Goal: Task Accomplishment & Management: Complete application form

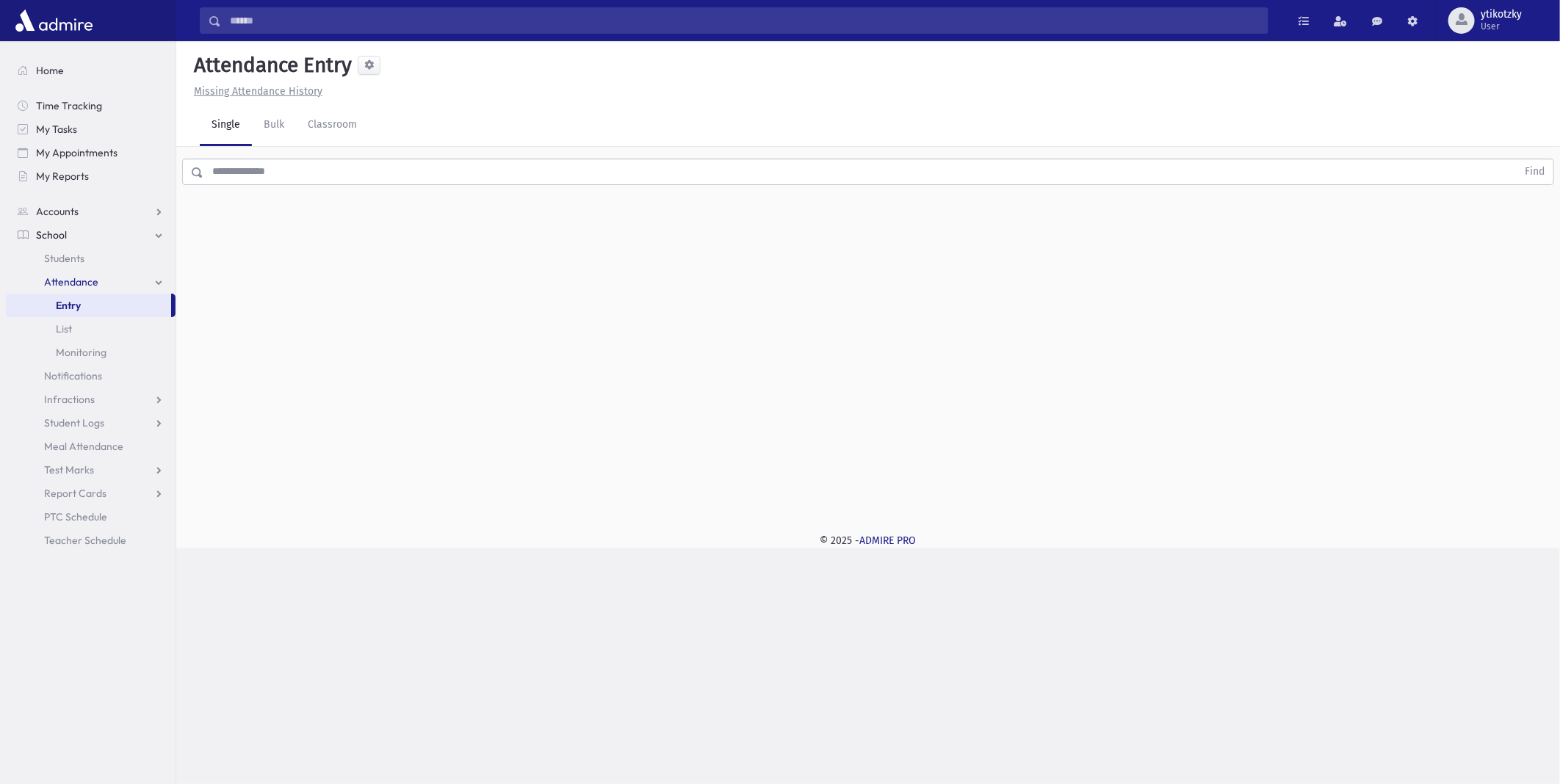
click at [76, 281] on span "Attendance" at bounding box center [71, 282] width 54 height 13
click at [265, 163] on input "text" at bounding box center [860, 171] width 1313 height 26
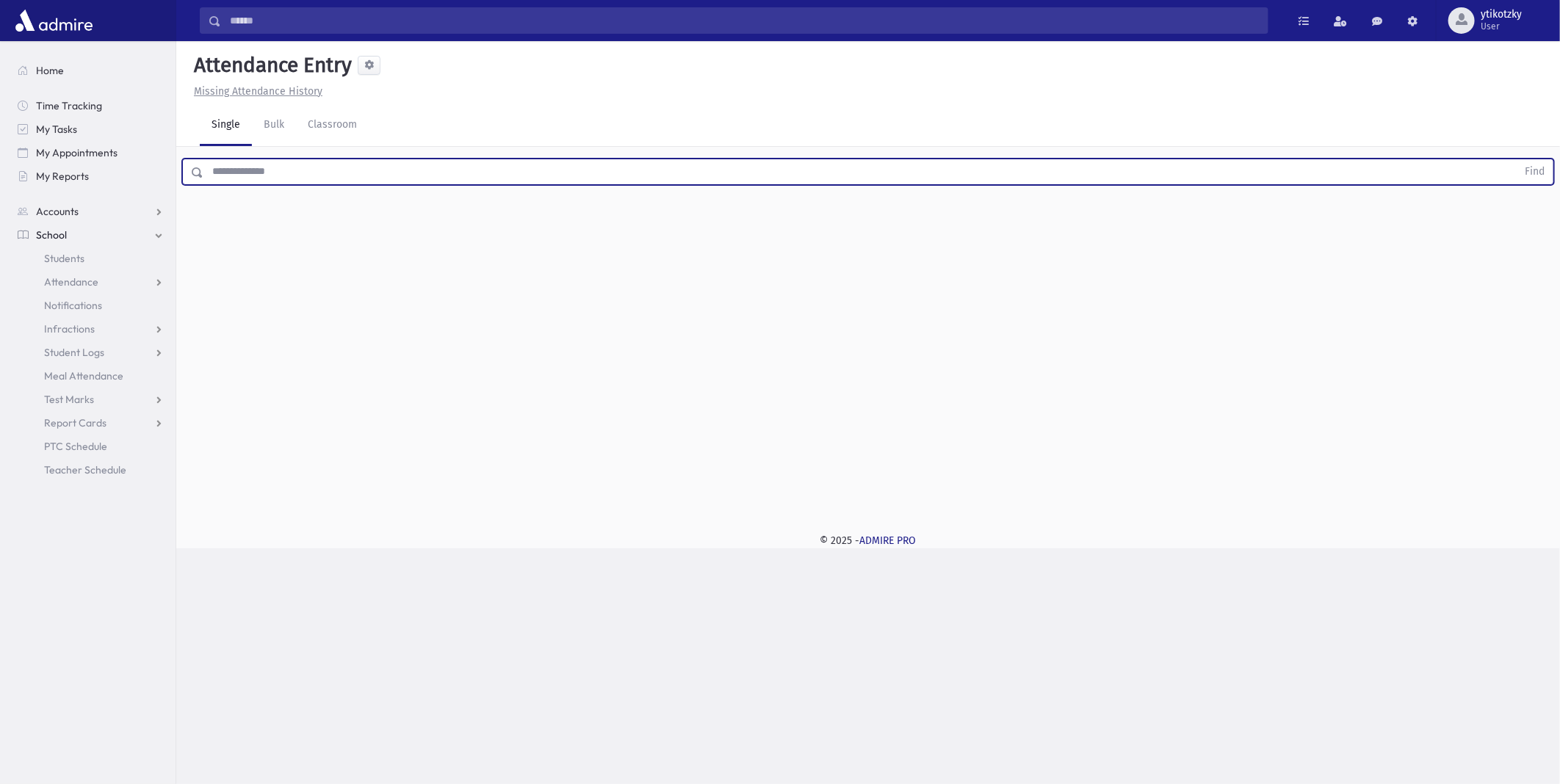
type input "*"
click at [52, 236] on span "School" at bounding box center [50, 235] width 30 height 13
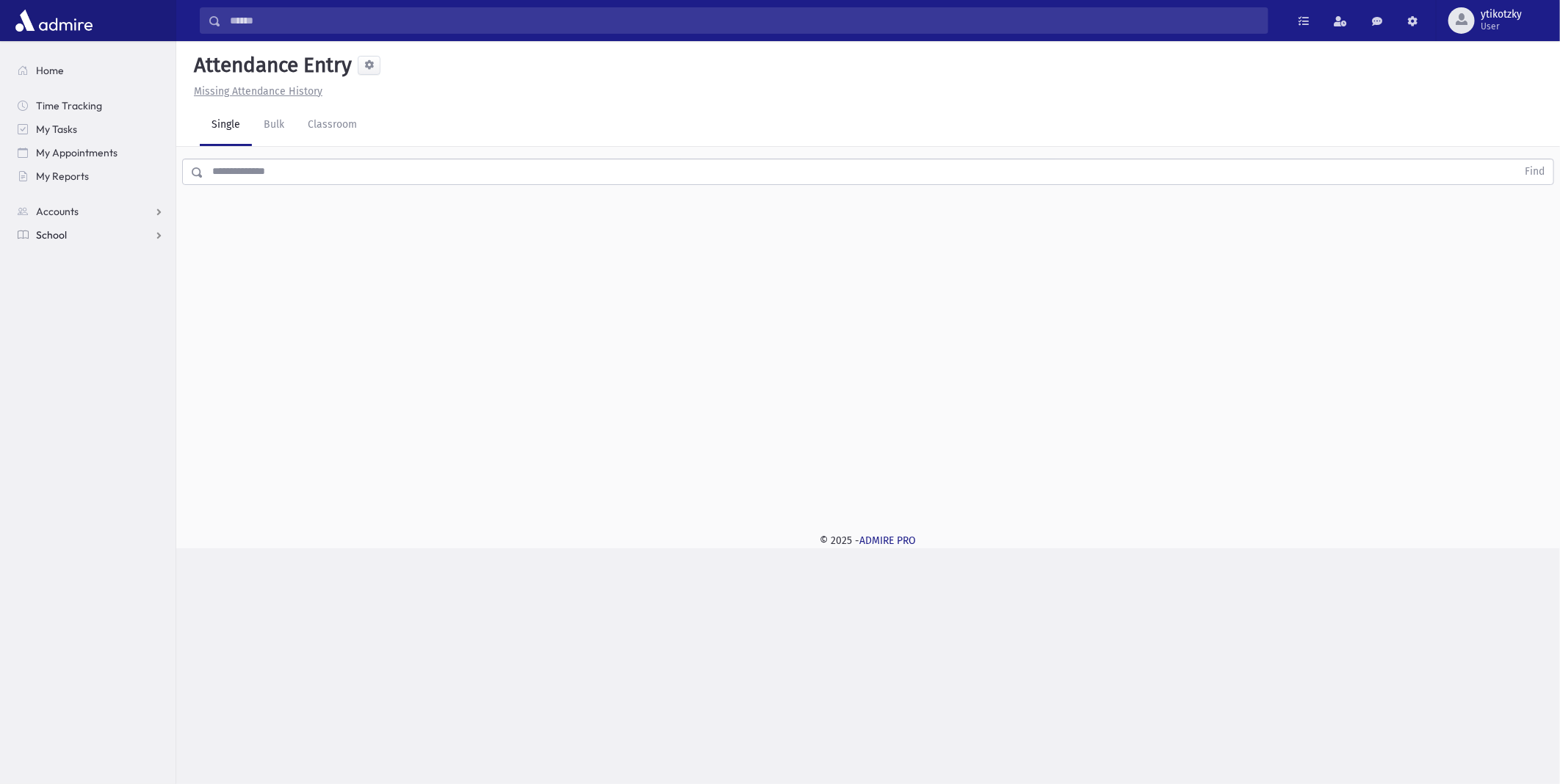
click at [64, 236] on span "School" at bounding box center [50, 235] width 30 height 13
click at [50, 230] on span "School" at bounding box center [50, 235] width 30 height 13
click at [160, 231] on link "School" at bounding box center [90, 235] width 170 height 23
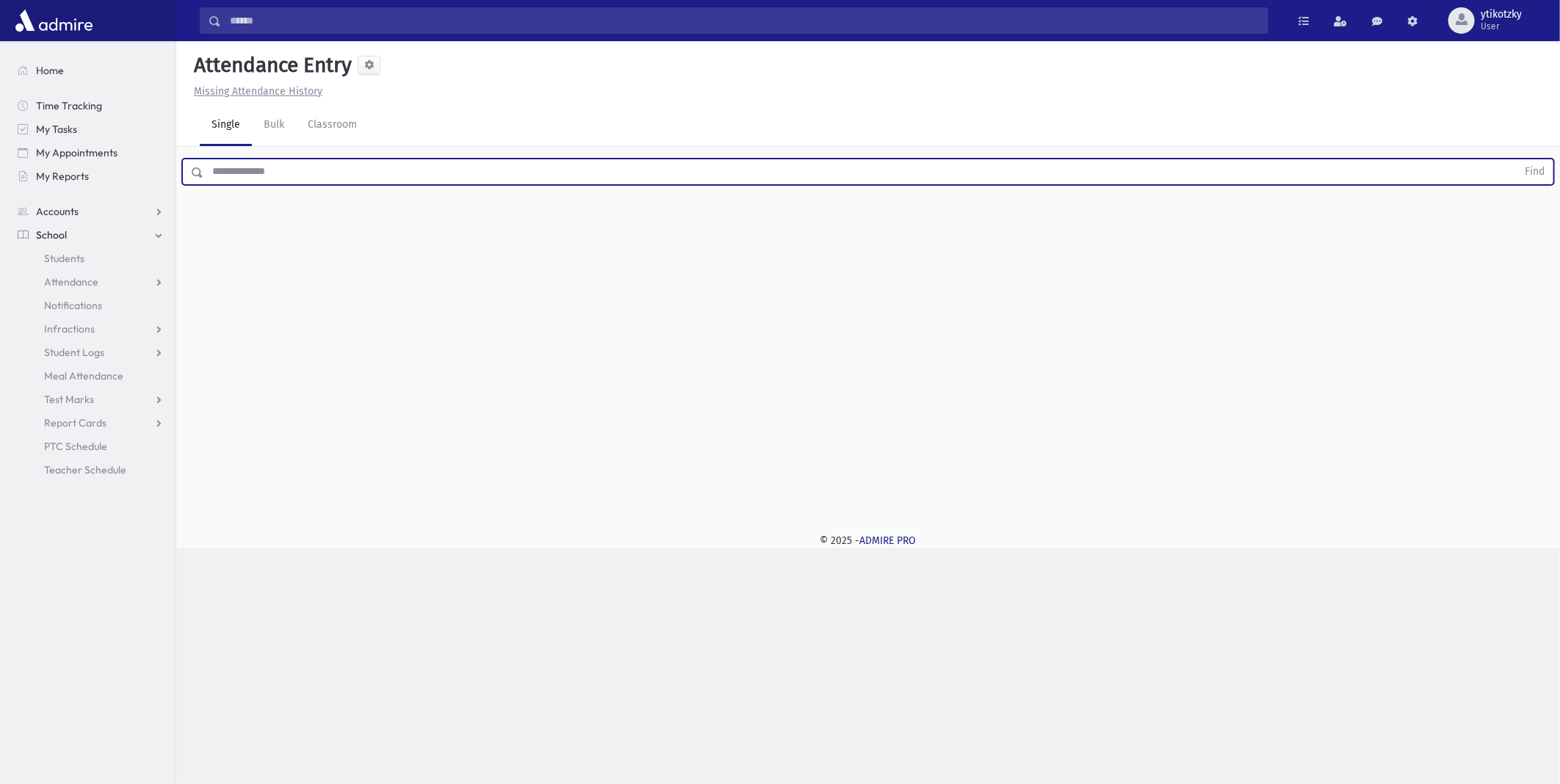
click at [267, 160] on input "text" at bounding box center [860, 171] width 1313 height 26
type input "*"
type input "*********"
click at [1541, 165] on button "Find" at bounding box center [1534, 171] width 37 height 25
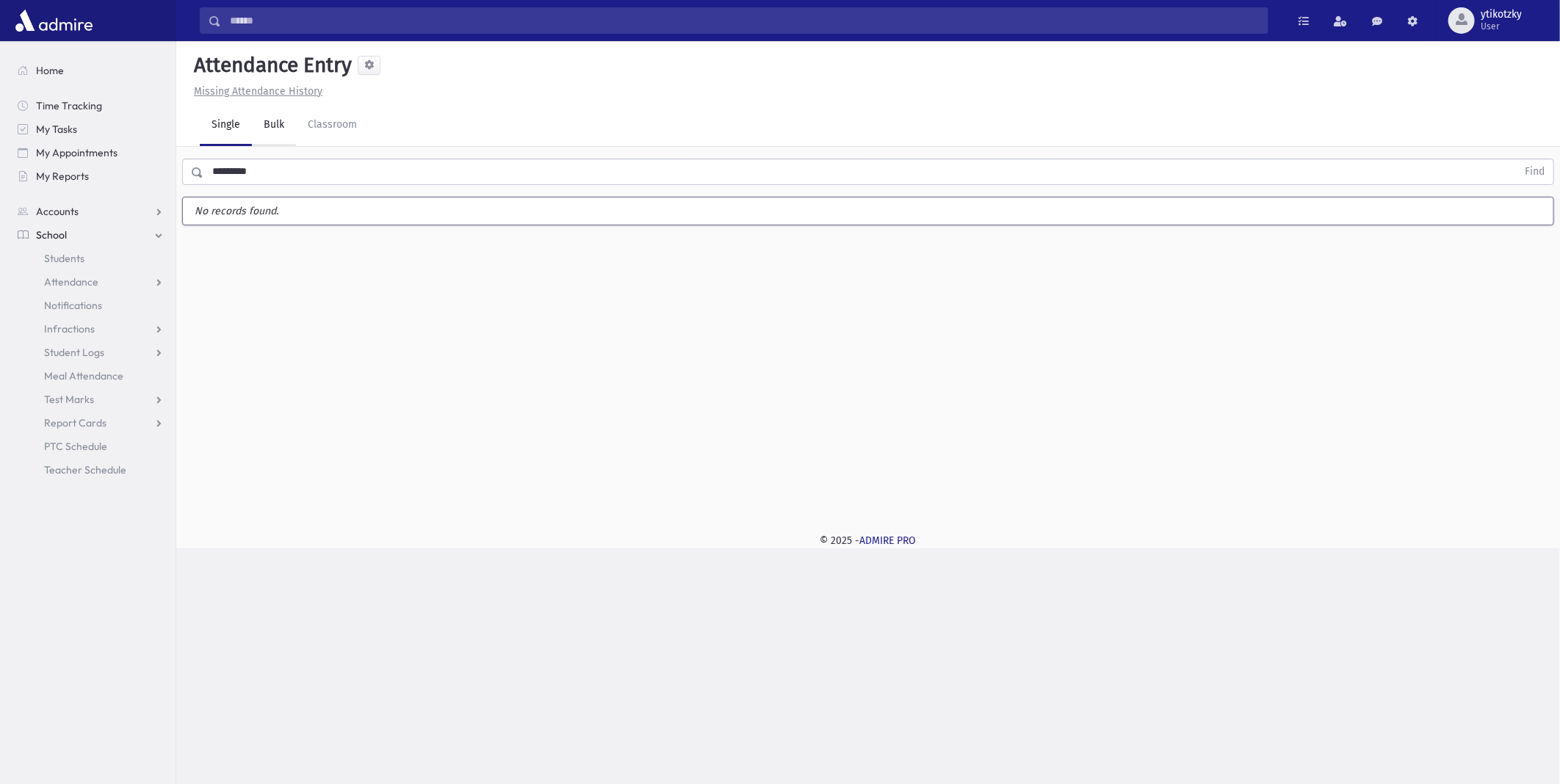
click at [283, 127] on link "Bulk" at bounding box center [274, 125] width 44 height 41
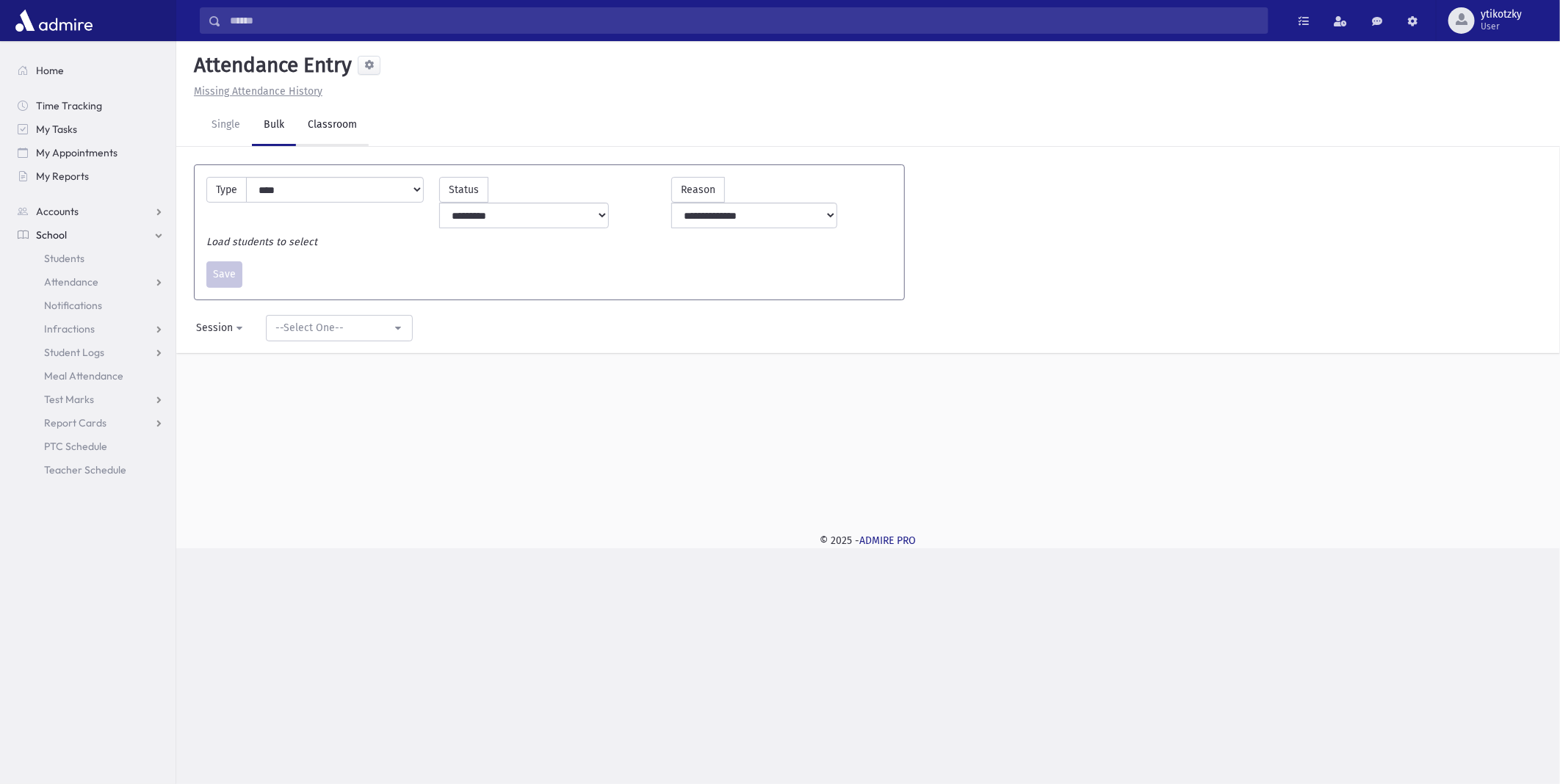
click at [342, 125] on link "Classroom" at bounding box center [332, 125] width 73 height 41
click at [228, 136] on link "Single" at bounding box center [226, 125] width 52 height 41
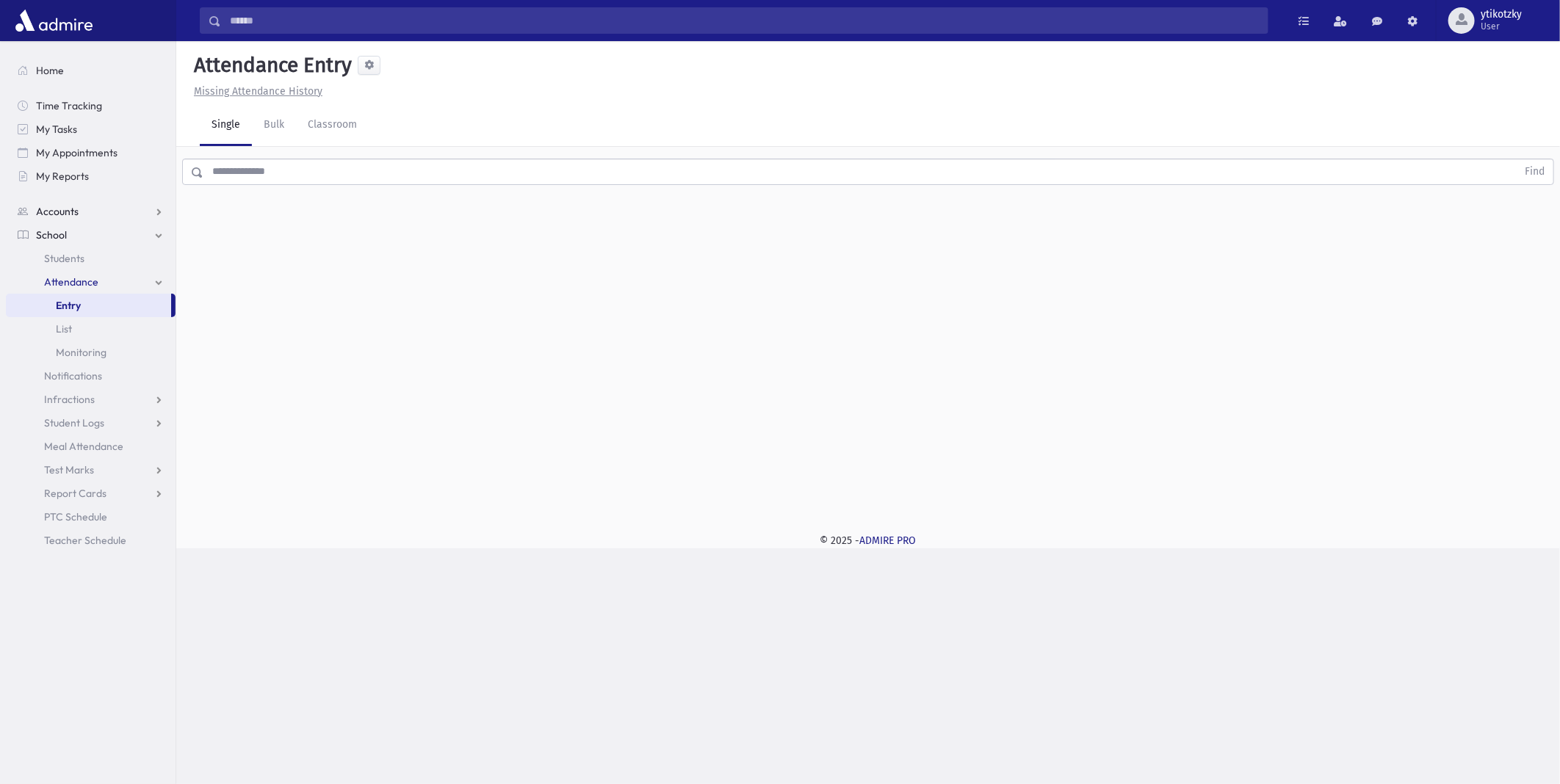
click at [71, 207] on span "Accounts" at bounding box center [57, 211] width 43 height 13
click at [50, 285] on span "School" at bounding box center [50, 282] width 30 height 13
click at [288, 163] on input "text" at bounding box center [860, 171] width 1313 height 26
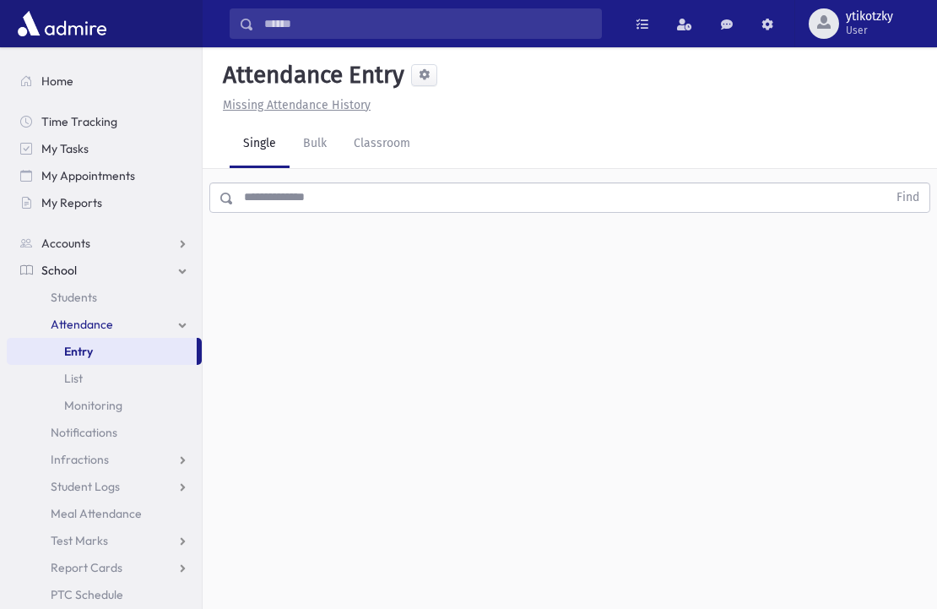
click at [310, 200] on input "text" at bounding box center [561, 197] width 654 height 30
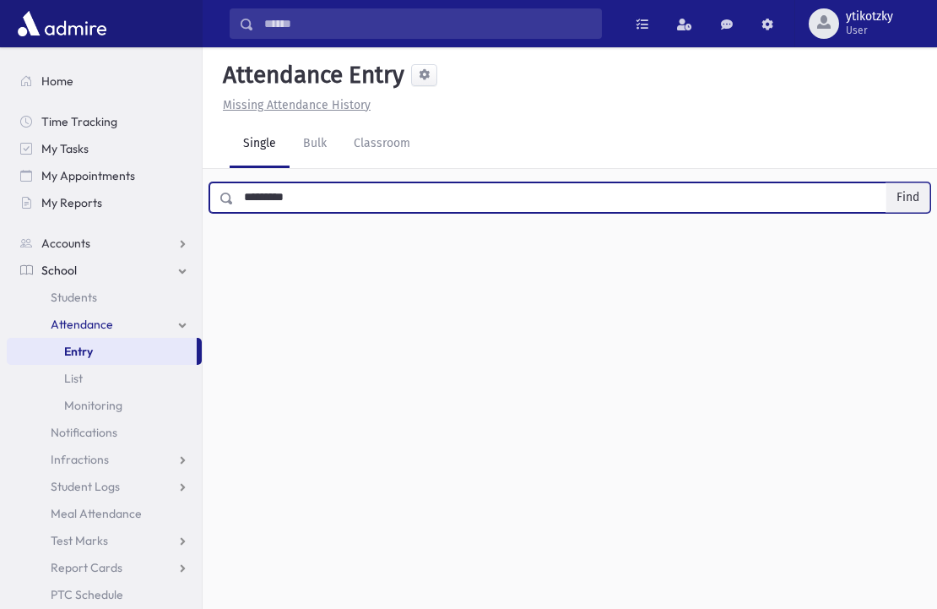
click at [909, 201] on button "Find" at bounding box center [908, 197] width 43 height 29
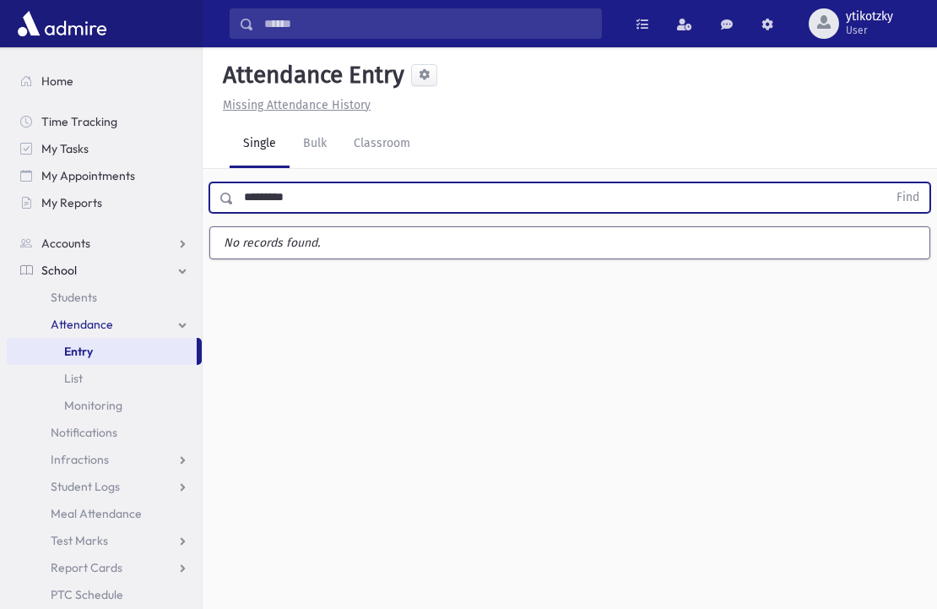
click at [300, 196] on input "*********" at bounding box center [561, 197] width 654 height 30
type input "****"
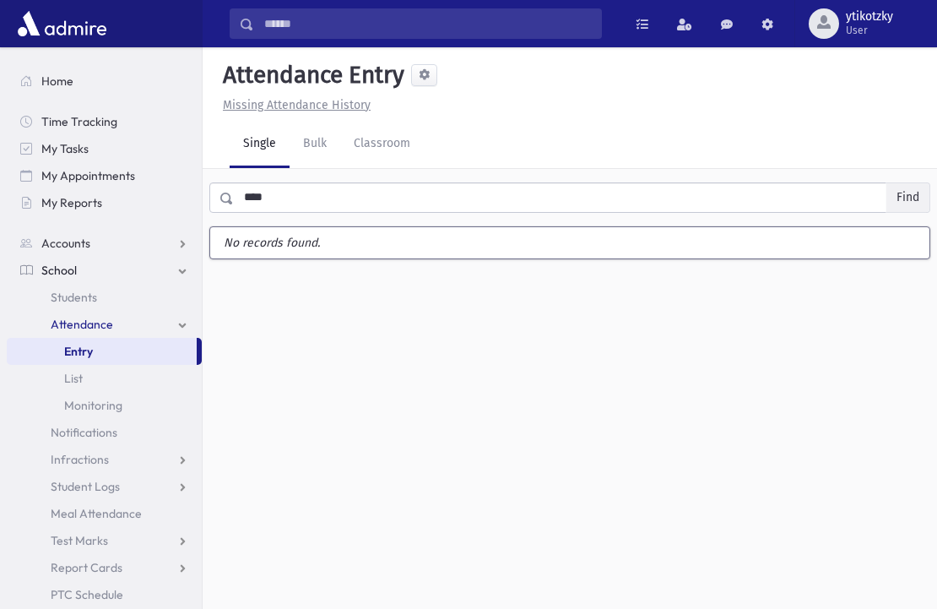
click at [904, 195] on button "Find" at bounding box center [908, 197] width 43 height 29
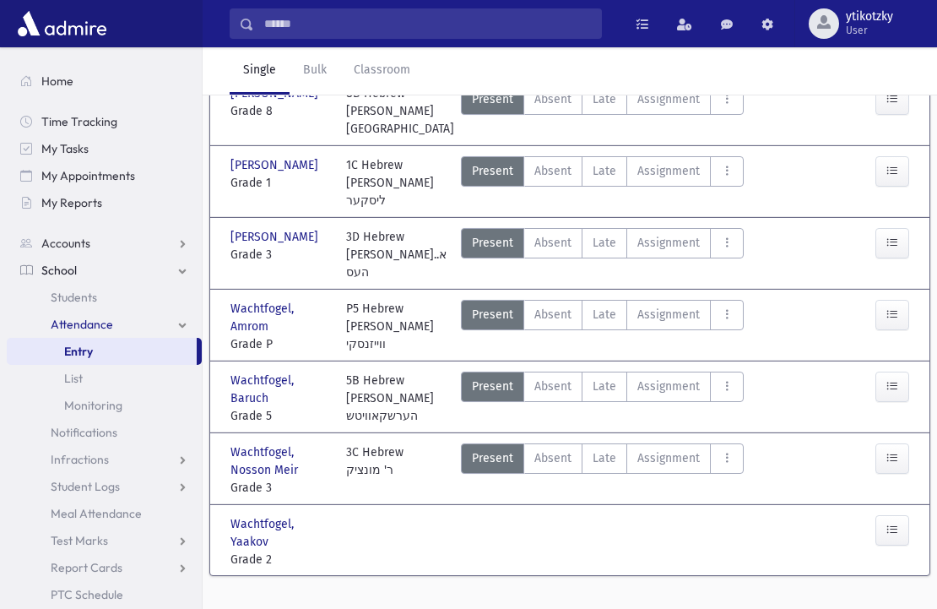
scroll to position [235, 0]
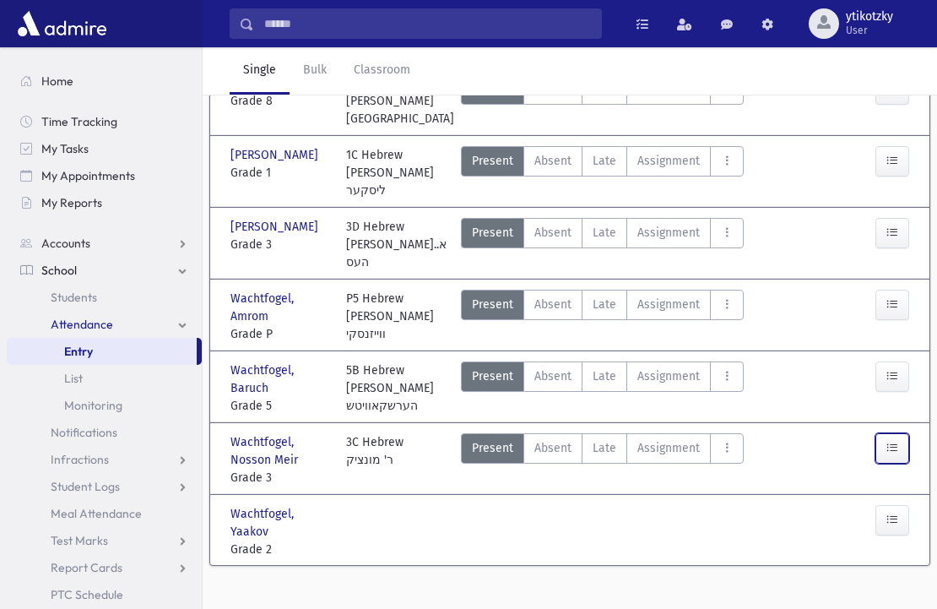
click at [888, 433] on button "button" at bounding box center [893, 448] width 34 height 30
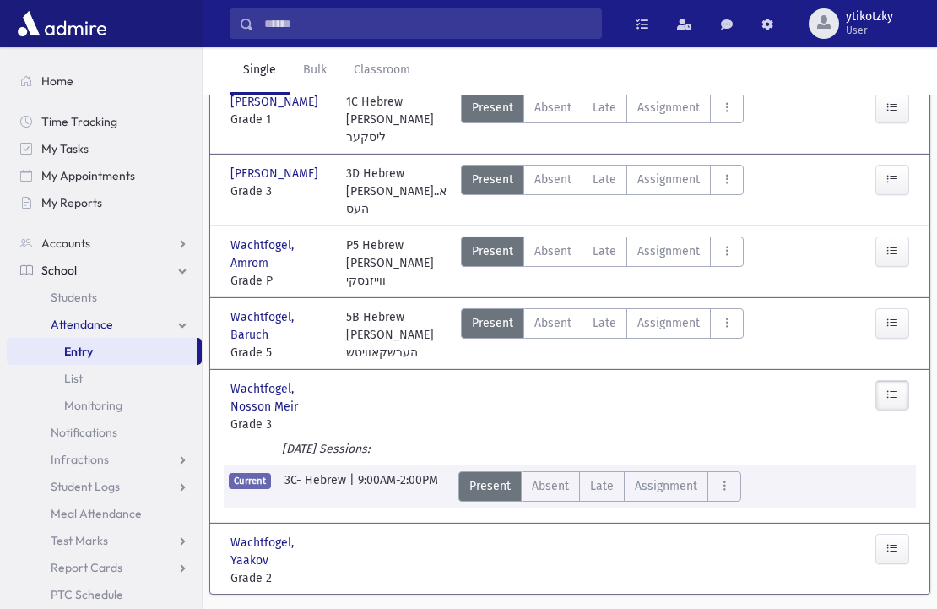
scroll to position [317, 0]
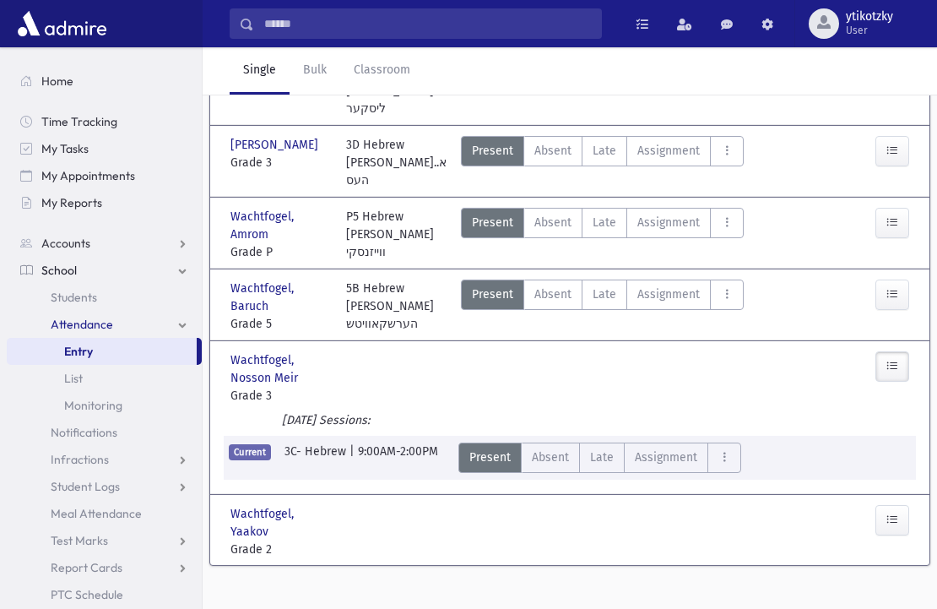
click at [912, 357] on div at bounding box center [889, 377] width 58 height 53
click at [674, 15] on link at bounding box center [684, 23] width 37 height 30
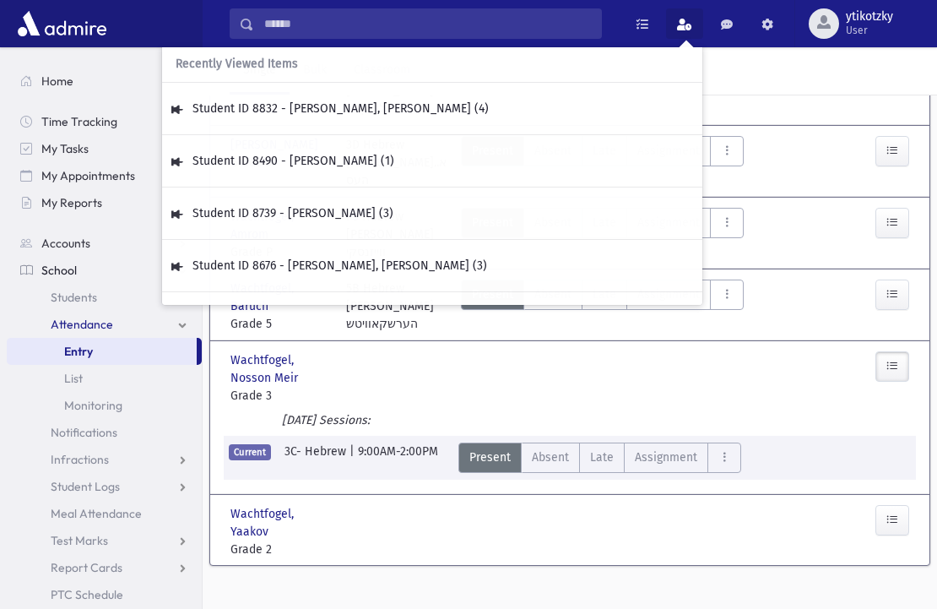
click at [750, 72] on div "Single Bulk Classroom" at bounding box center [584, 70] width 708 height 47
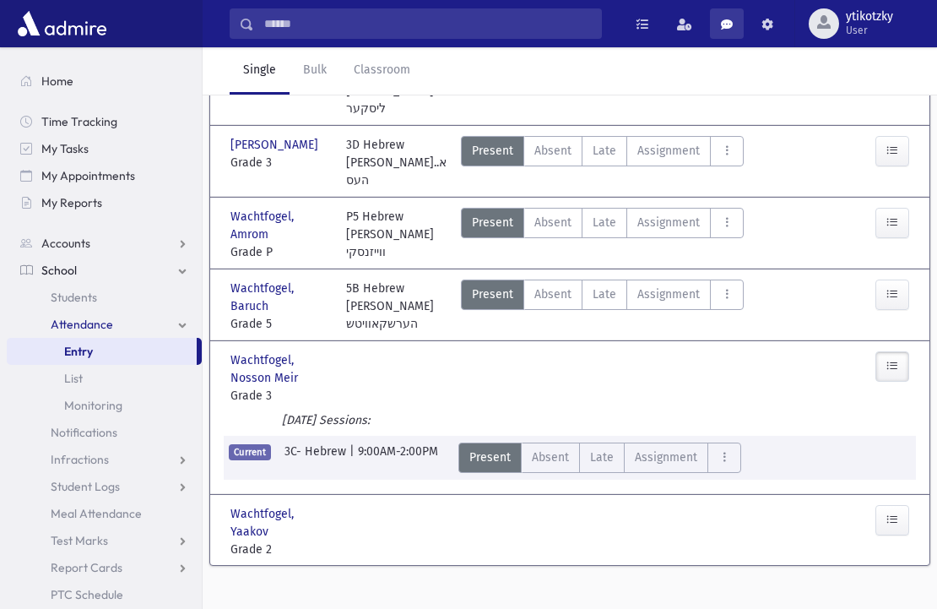
click at [721, 23] on span at bounding box center [727, 25] width 12 height 12
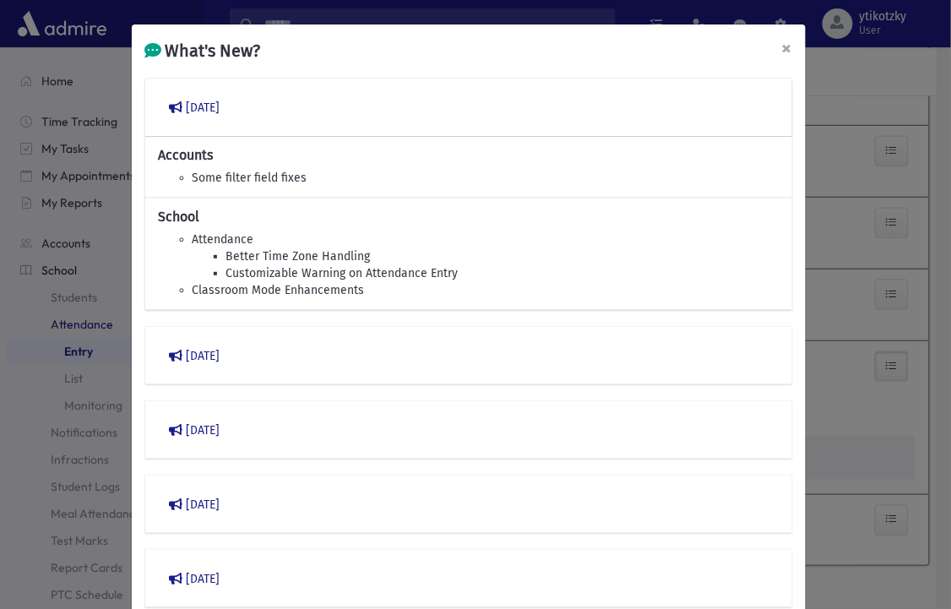
click at [782, 52] on span "×" at bounding box center [787, 48] width 10 height 24
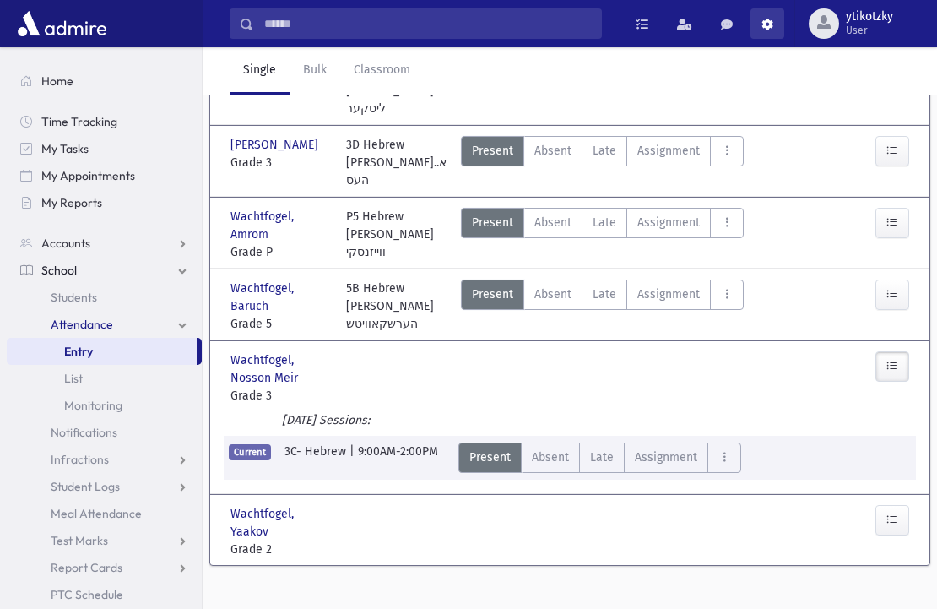
click at [762, 20] on span at bounding box center [768, 25] width 12 height 12
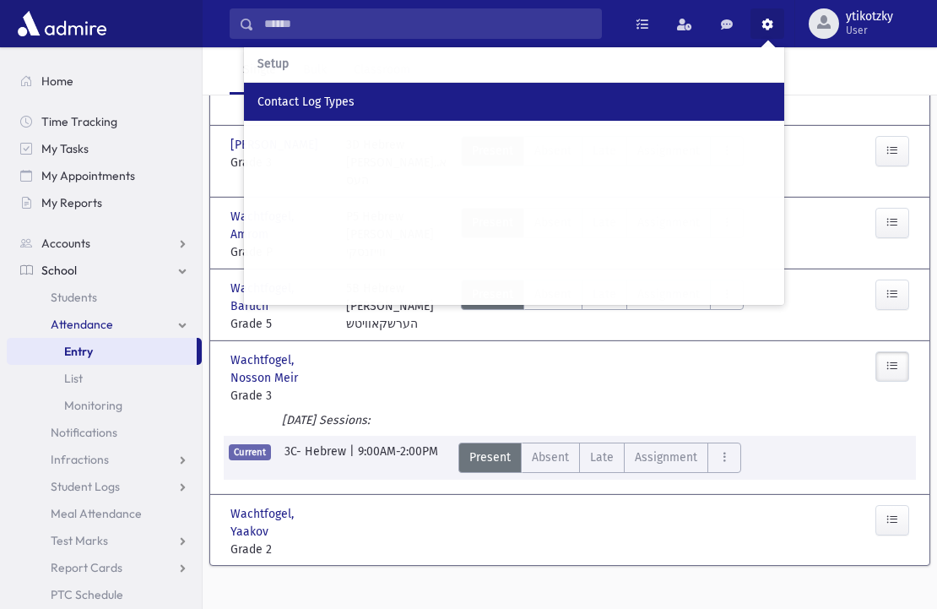
click at [315, 95] on div "Contact Log Types" at bounding box center [514, 102] width 513 height 18
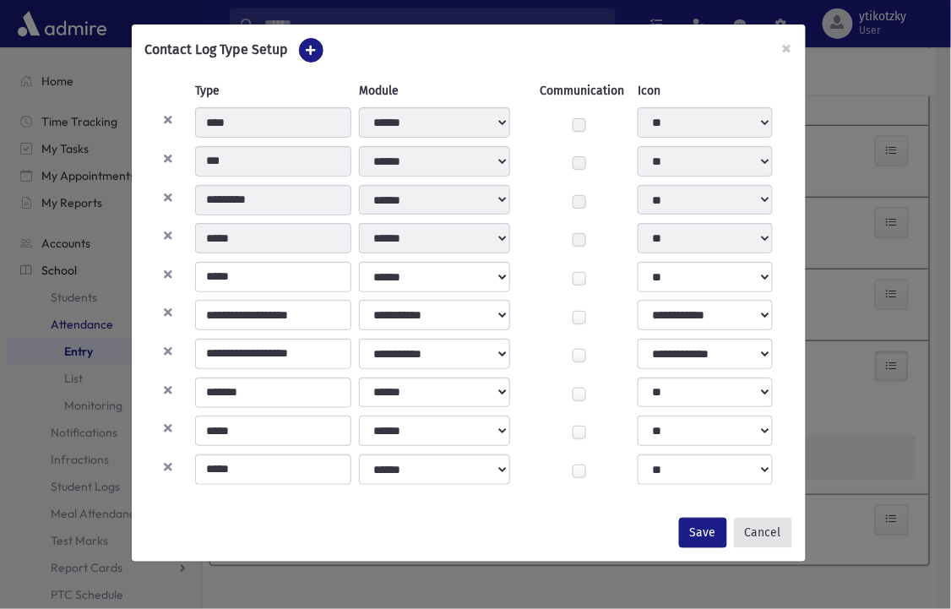
click at [761, 537] on button "Cancel" at bounding box center [763, 533] width 58 height 30
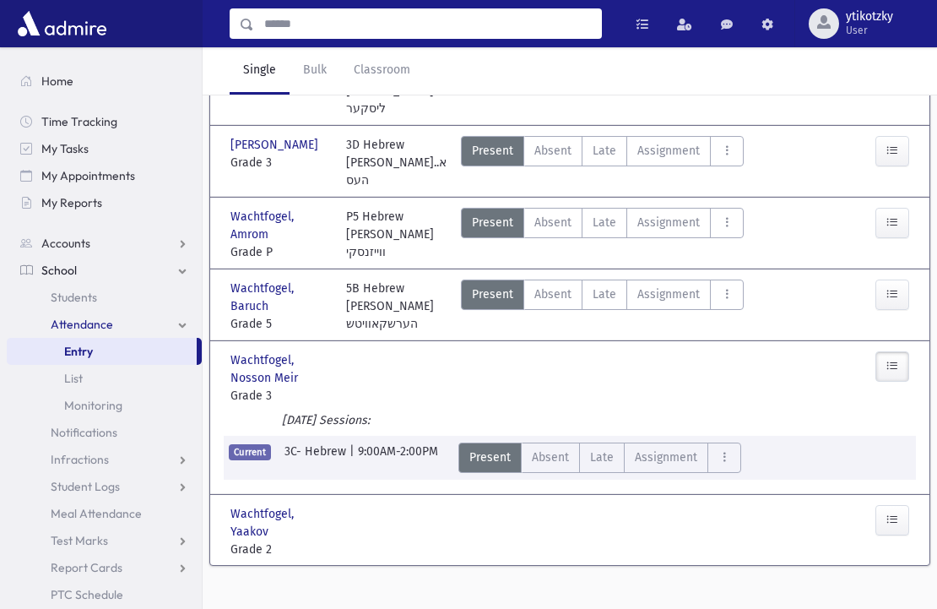
click at [291, 30] on input "Search" at bounding box center [427, 23] width 347 height 30
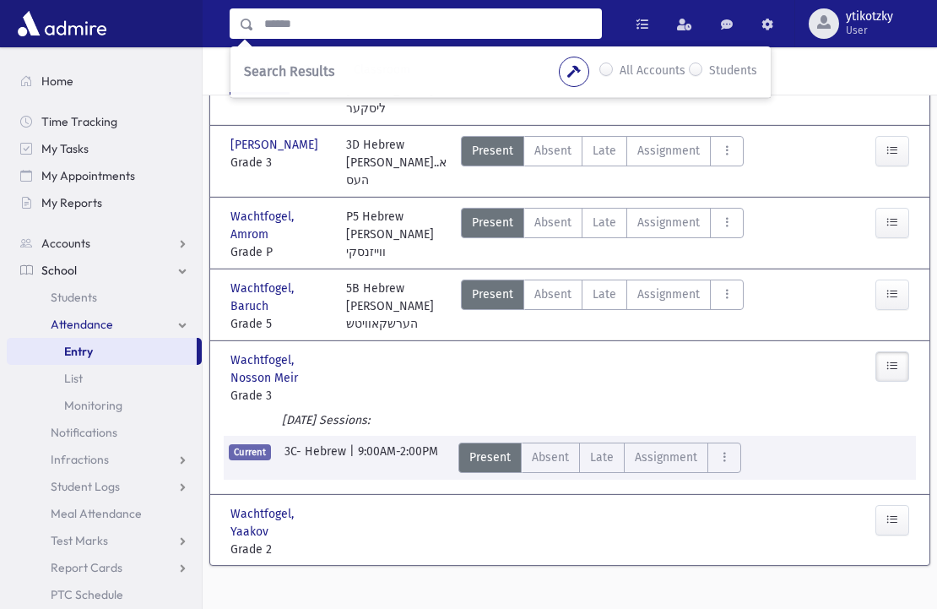
click at [460, 353] on div "Present P Absent A Late Late Assignment Assignment Cut C Disrespectful" at bounding box center [657, 377] width 406 height 53
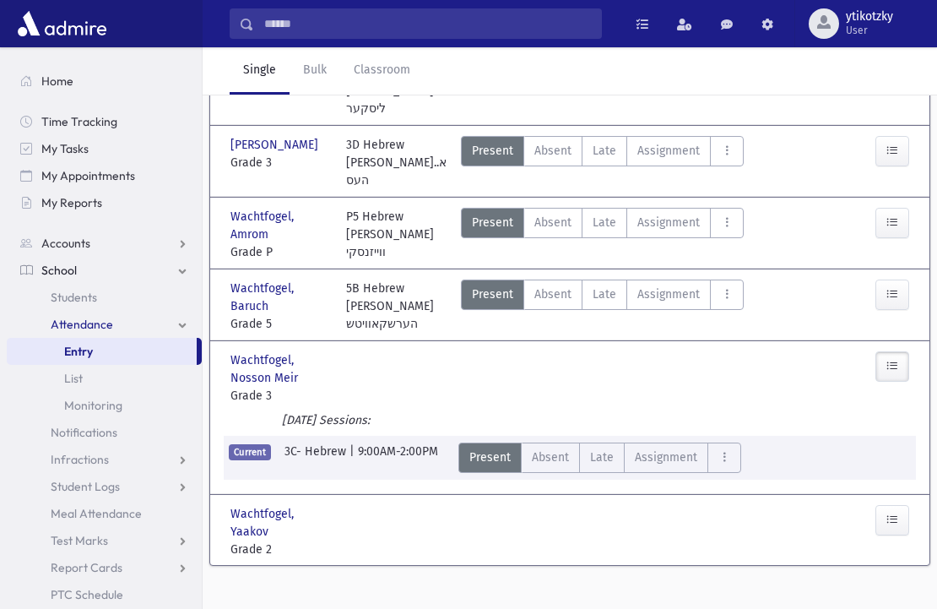
click at [182, 272] on link "School" at bounding box center [104, 270] width 195 height 27
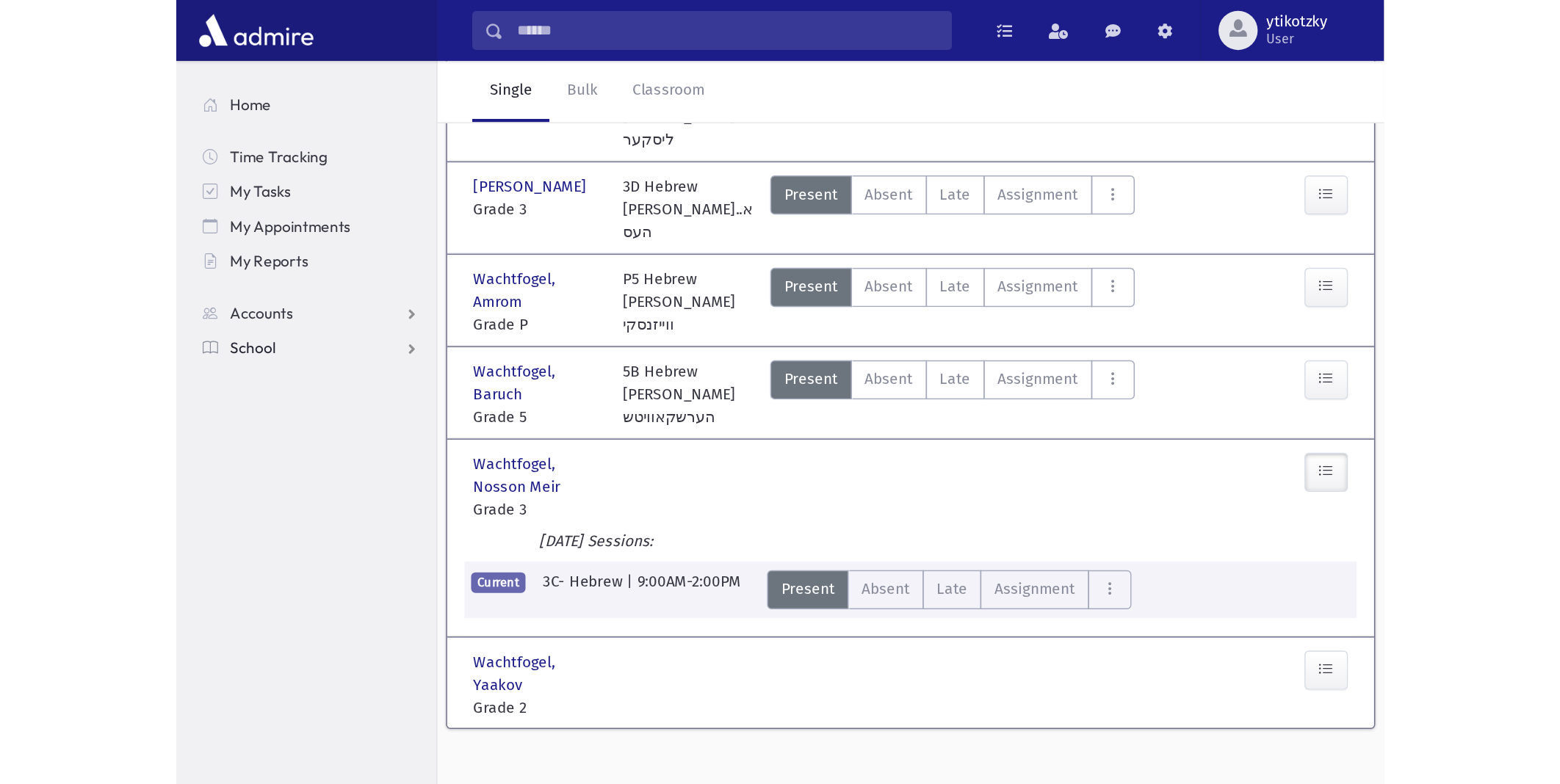
scroll to position [0, 0]
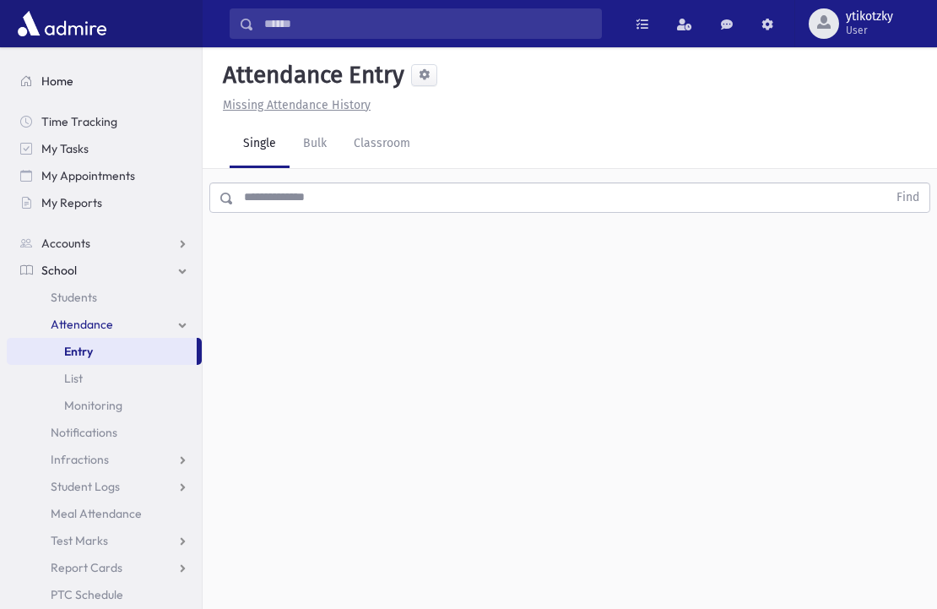
click at [57, 81] on span "Home" at bounding box center [57, 80] width 32 height 15
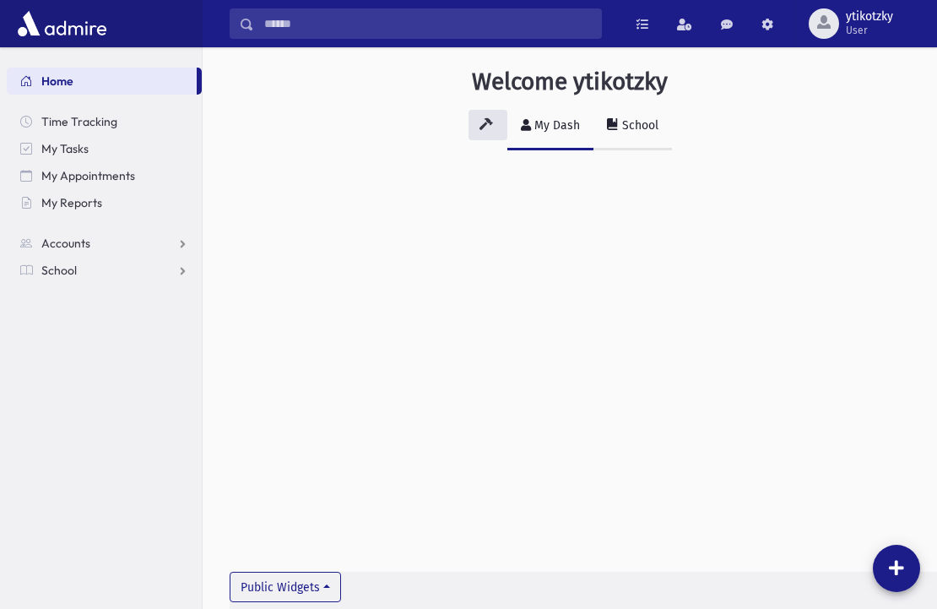
click at [628, 129] on div "School" at bounding box center [639, 125] width 40 height 14
click at [453, 35] on input "Search" at bounding box center [427, 23] width 347 height 30
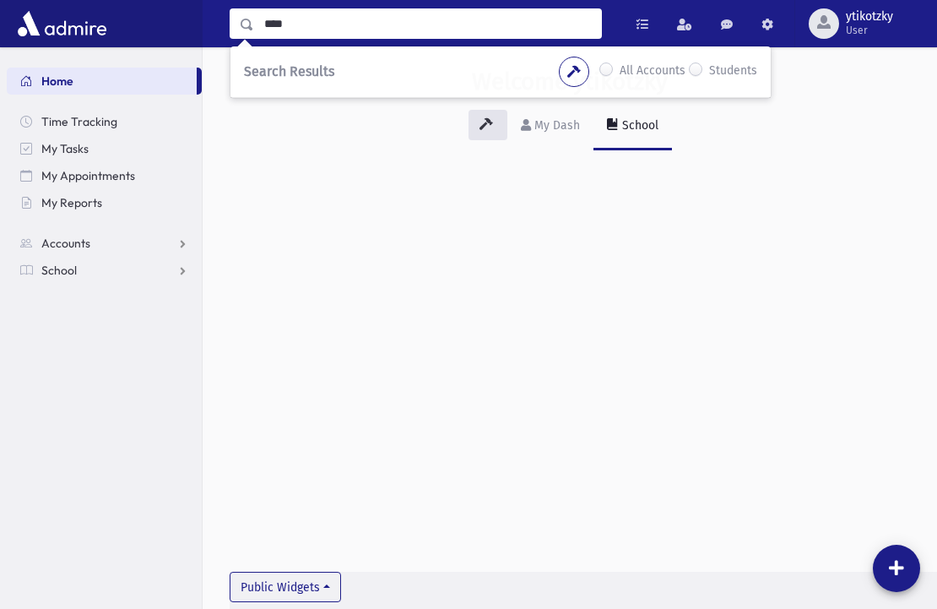
click at [245, 21] on span at bounding box center [248, 25] width 14 height 12
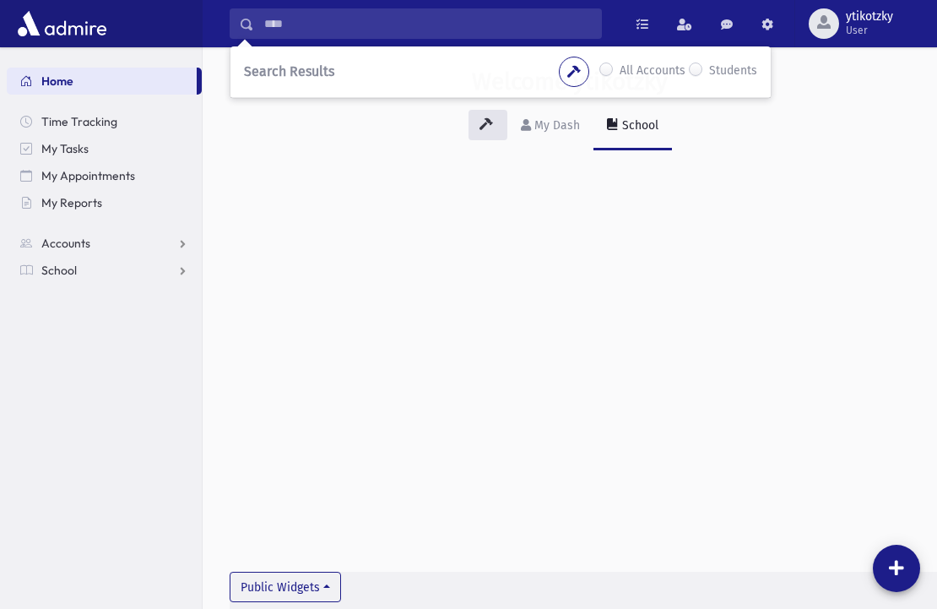
click at [302, 72] on span "Search Results" at bounding box center [289, 71] width 90 height 16
click at [249, 23] on span at bounding box center [248, 25] width 14 height 12
click at [308, 26] on input "****" at bounding box center [427, 23] width 347 height 30
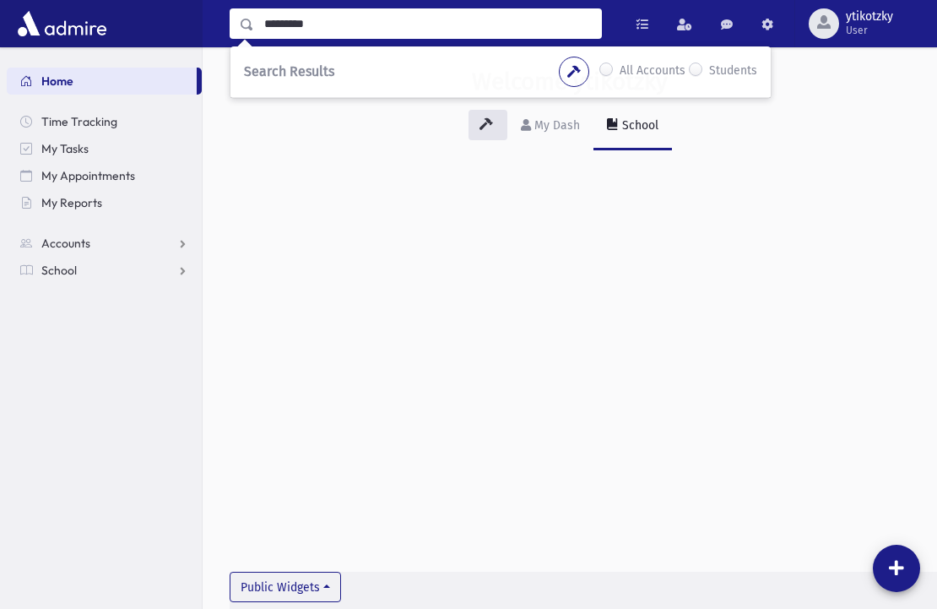
click at [247, 20] on span at bounding box center [248, 25] width 14 height 12
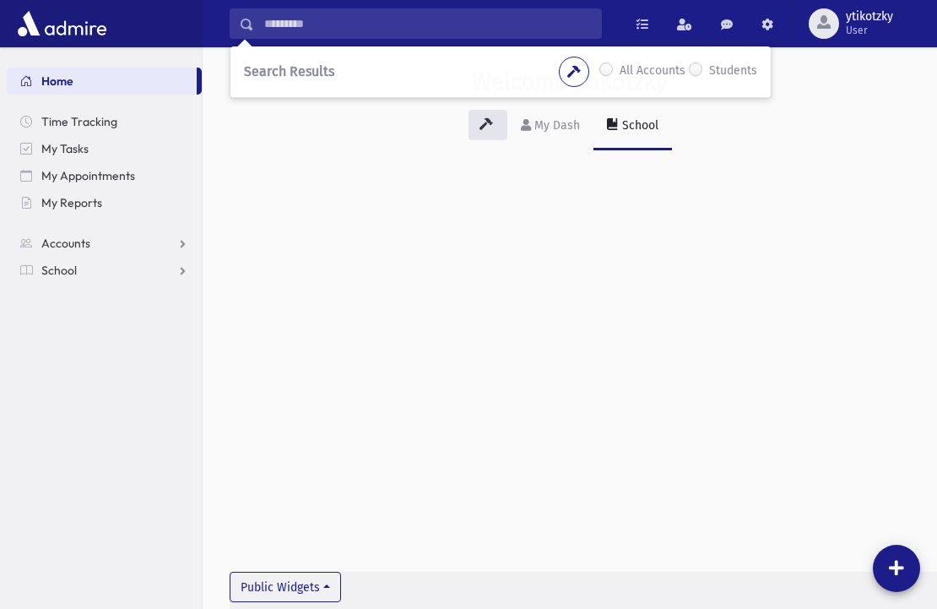
click at [296, 59] on div "Search Results All Accounts Students" at bounding box center [501, 72] width 540 height 52
click at [358, 72] on div "Search Results All Accounts Students" at bounding box center [501, 72] width 540 height 52
click at [328, 20] on input "*********" at bounding box center [427, 23] width 347 height 30
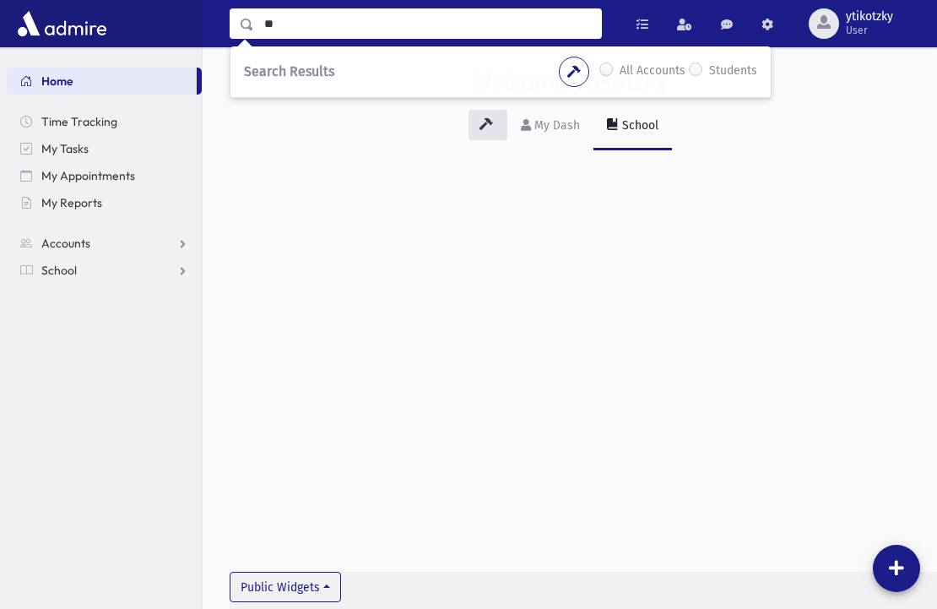
type input "*"
click at [397, 260] on div "Welcome ytikotzky My Dash School Public Widgets" at bounding box center [570, 328] width 735 height 562
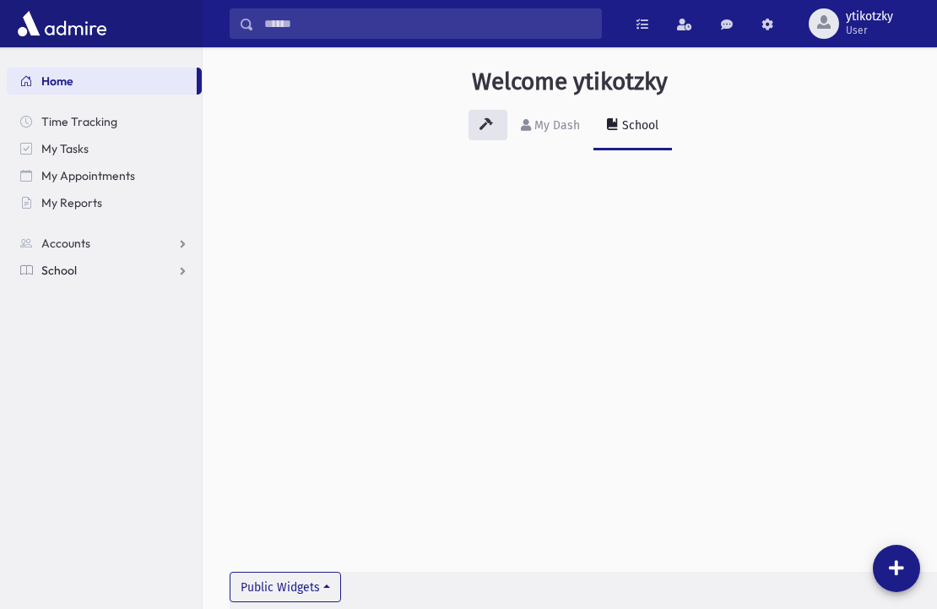
click at [73, 264] on span "School" at bounding box center [58, 270] width 35 height 15
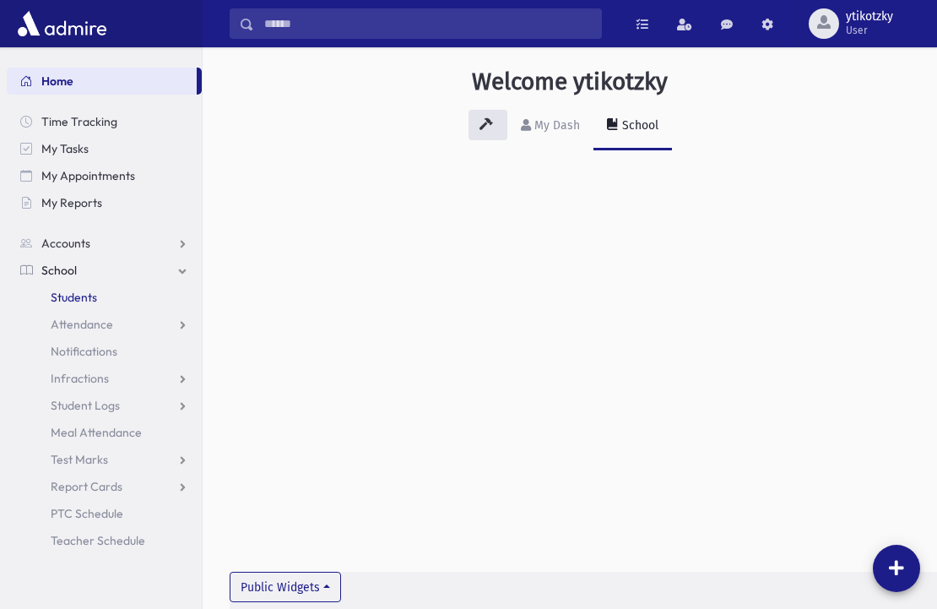
click at [87, 305] on link "Students" at bounding box center [104, 297] width 195 height 27
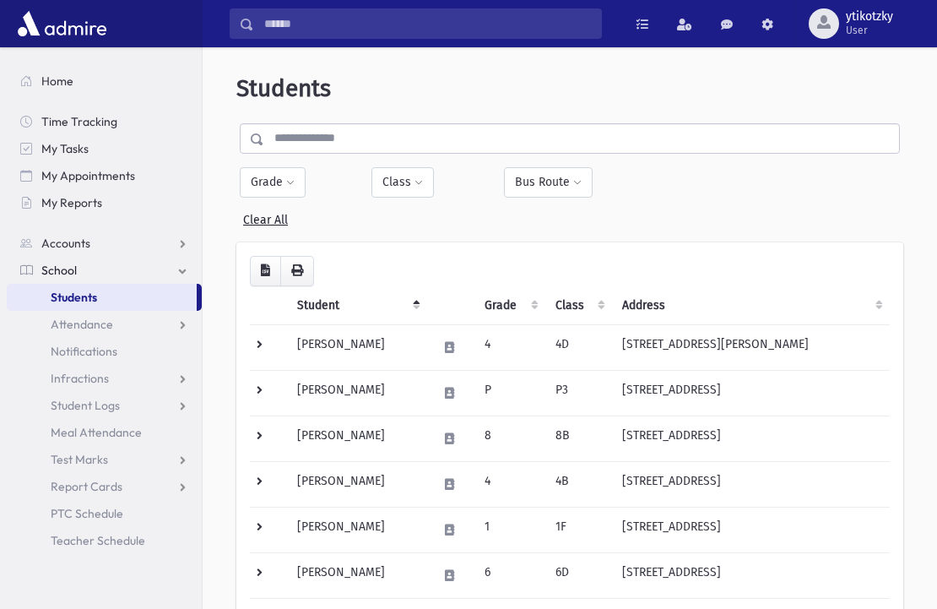
click at [305, 125] on input "text" at bounding box center [581, 138] width 635 height 30
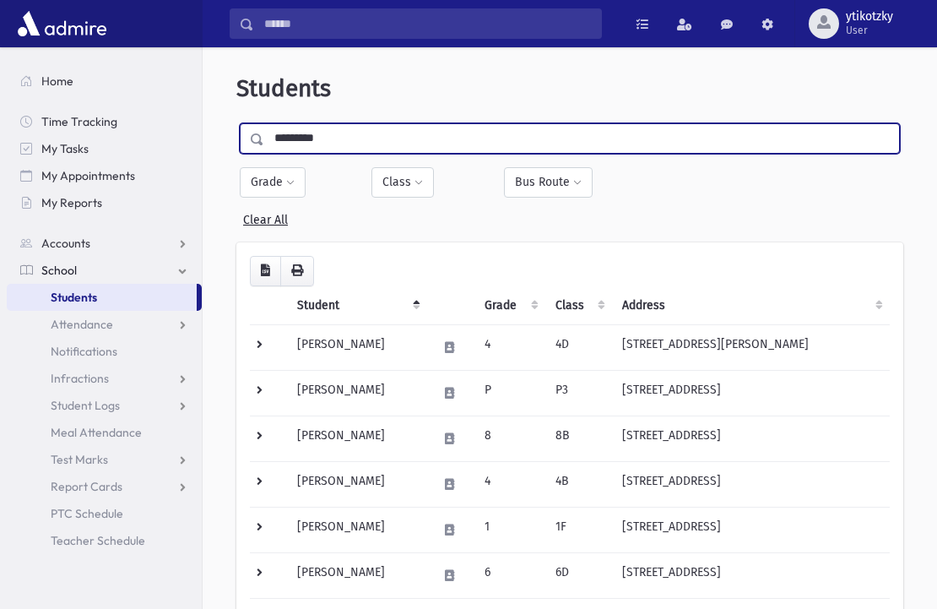
click at [252, 138] on span at bounding box center [258, 139] width 14 height 12
click at [284, 138] on input "*********" at bounding box center [581, 138] width 635 height 30
click at [246, 130] on span at bounding box center [253, 139] width 24 height 30
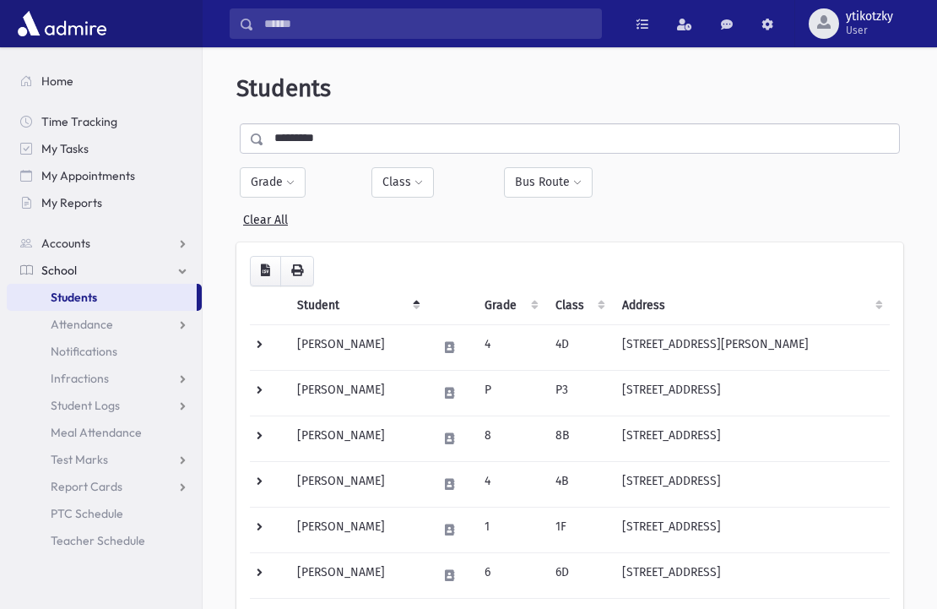
click at [341, 131] on input "*********" at bounding box center [581, 138] width 635 height 30
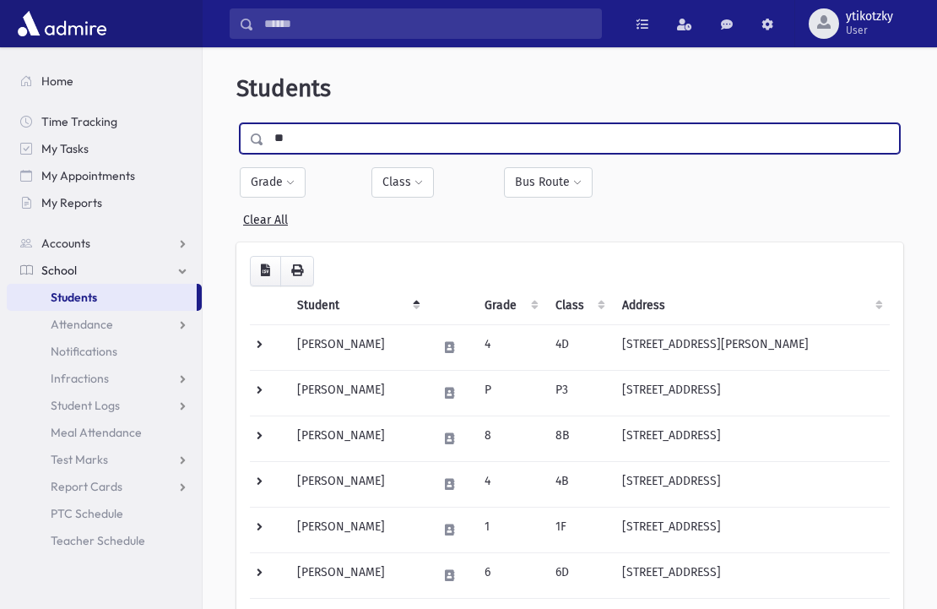
type input "*"
click at [113, 301] on link "Students" at bounding box center [102, 297] width 190 height 27
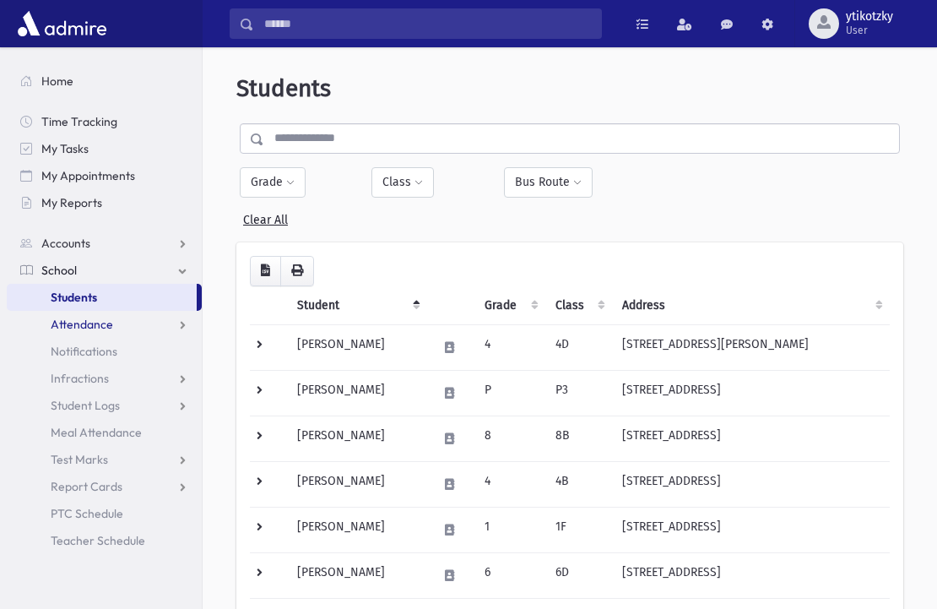
click at [112, 329] on link "Attendance" at bounding box center [104, 324] width 195 height 27
click at [116, 318] on link "Attendance" at bounding box center [104, 324] width 195 height 27
click at [116, 319] on link "Attendance" at bounding box center [104, 324] width 195 height 27
click at [77, 377] on span "List" at bounding box center [73, 378] width 19 height 15
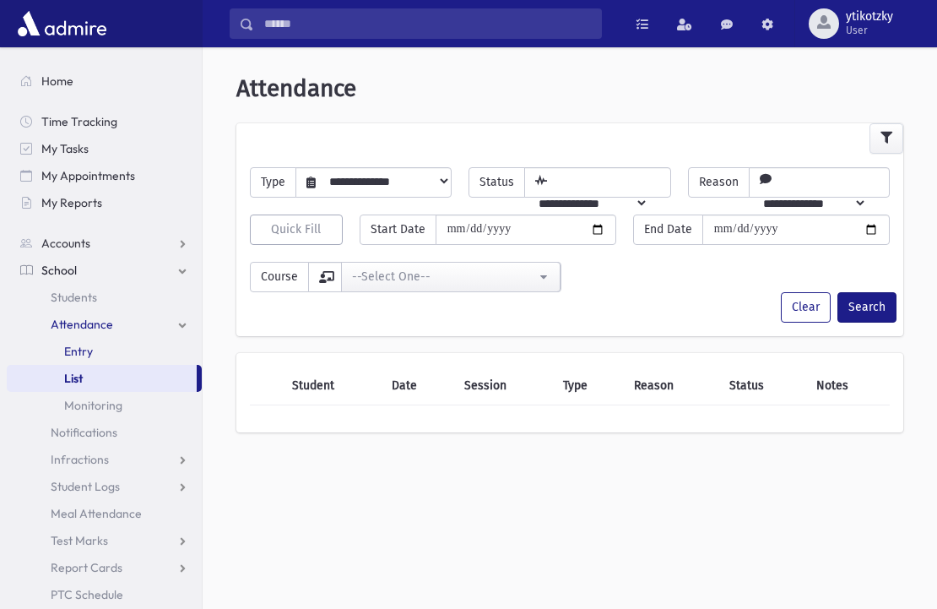
click at [82, 341] on link "Entry" at bounding box center [104, 351] width 195 height 27
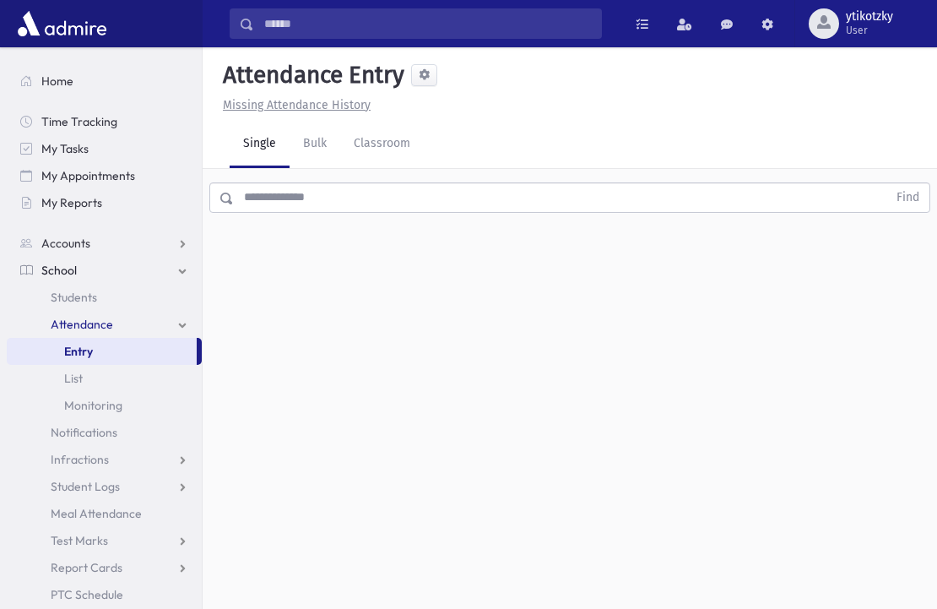
click at [248, 149] on link "Single" at bounding box center [260, 144] width 60 height 47
click at [274, 206] on input "text" at bounding box center [561, 197] width 654 height 30
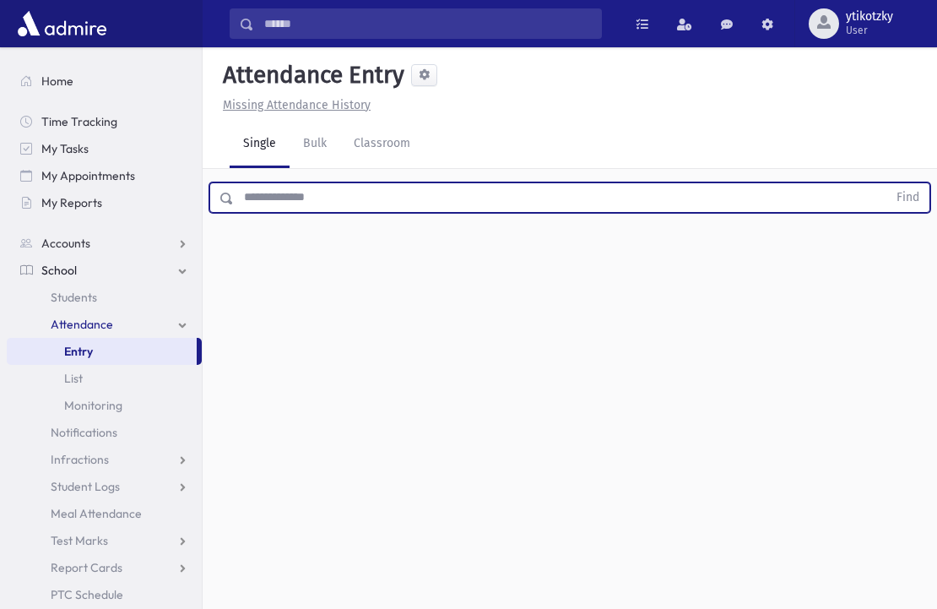
drag, startPoint x: 728, startPoint y: 383, endPoint x: 724, endPoint y: 368, distance: 15.8
click at [727, 376] on div "Attendance Entry Missing Attendance History Single Bulk Classroom Find 0 record…" at bounding box center [570, 328] width 735 height 562
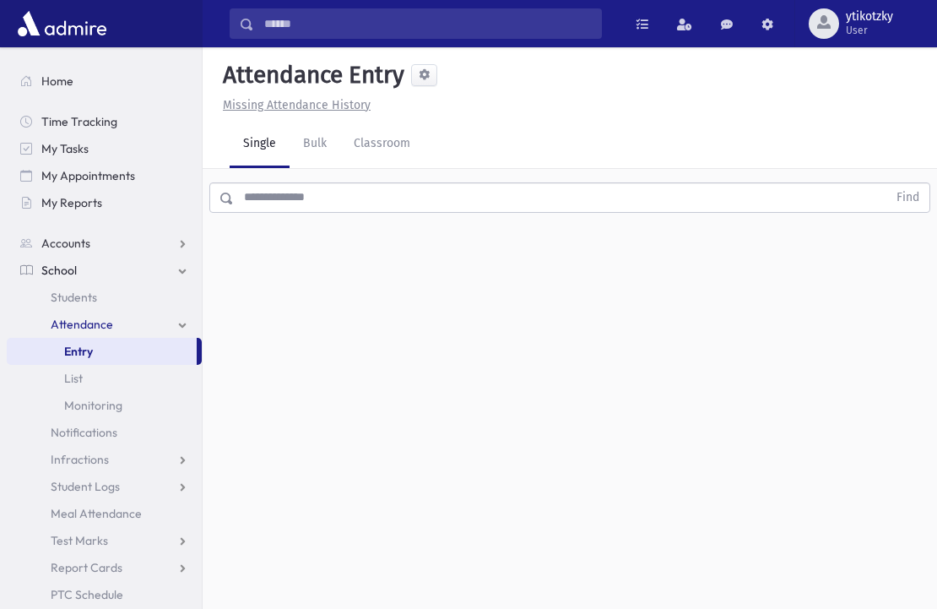
drag, startPoint x: 584, startPoint y: 355, endPoint x: 585, endPoint y: 343, distance: 12.7
click at [584, 353] on div "Attendance Entry Missing Attendance History Single Bulk Classroom Find 0 record…" at bounding box center [570, 328] width 735 height 562
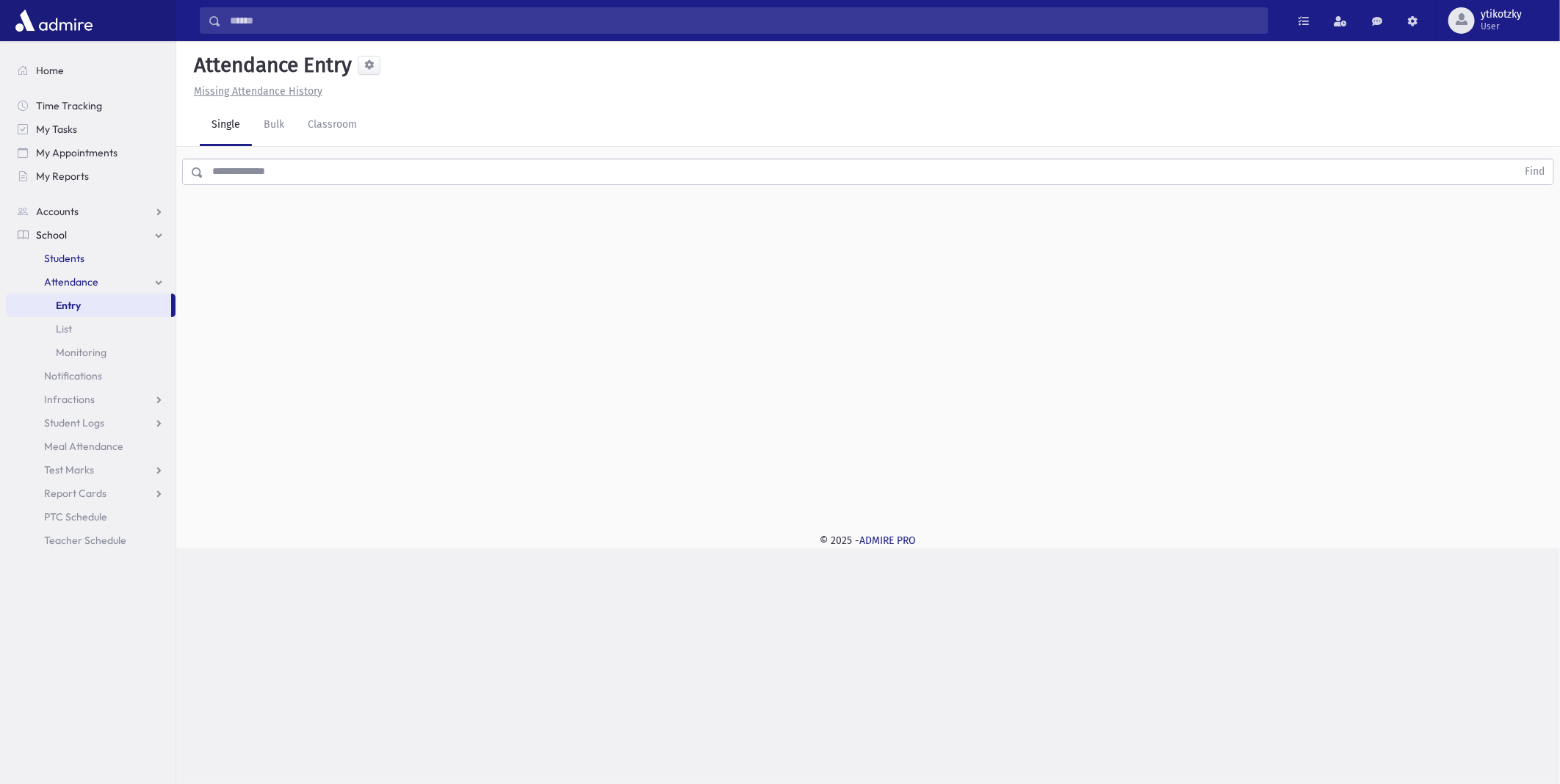
click at [108, 257] on link "Students" at bounding box center [90, 258] width 170 height 23
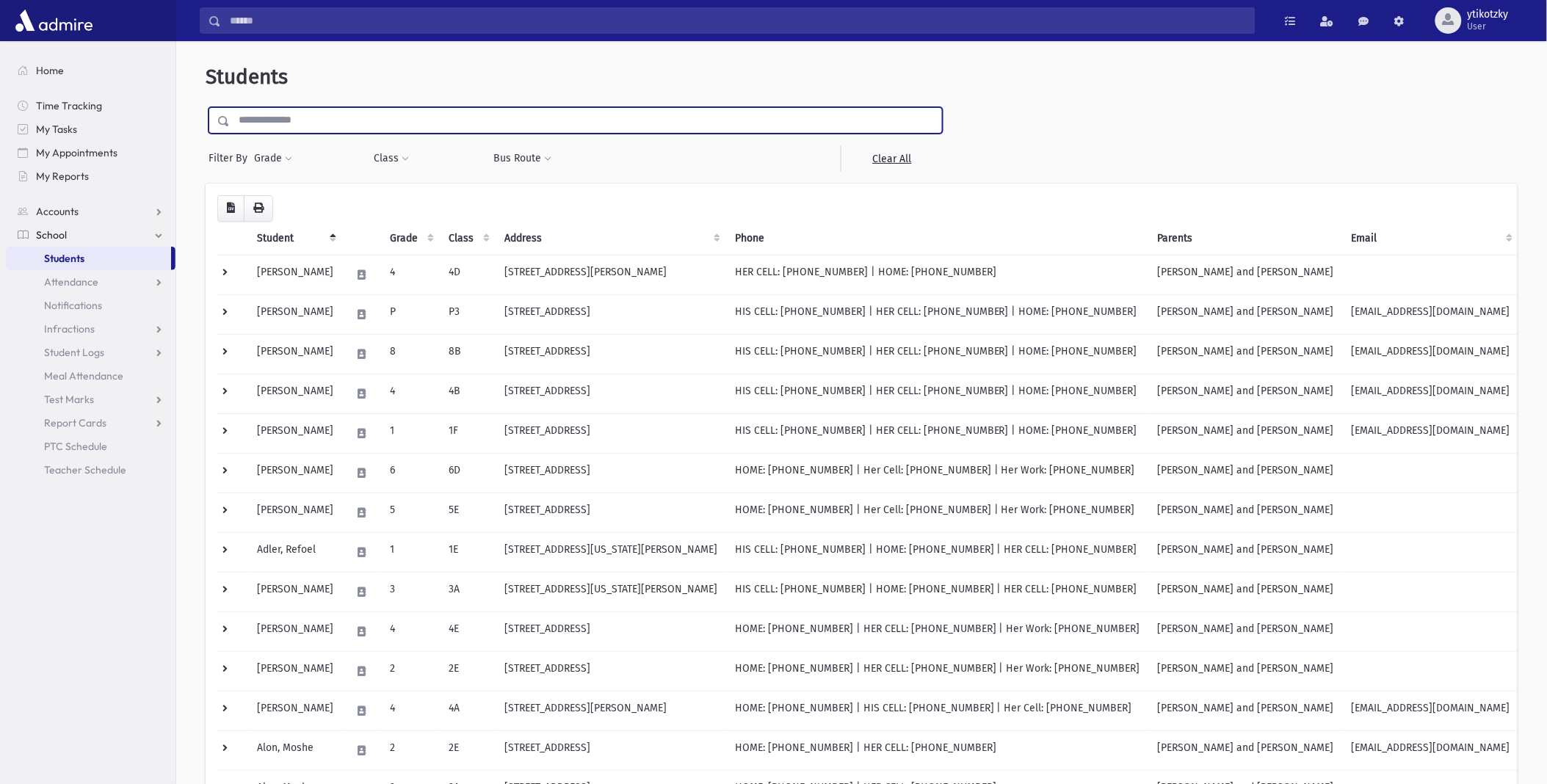
click at [529, 114] on input "text" at bounding box center [585, 120] width 712 height 26
type input "*********"
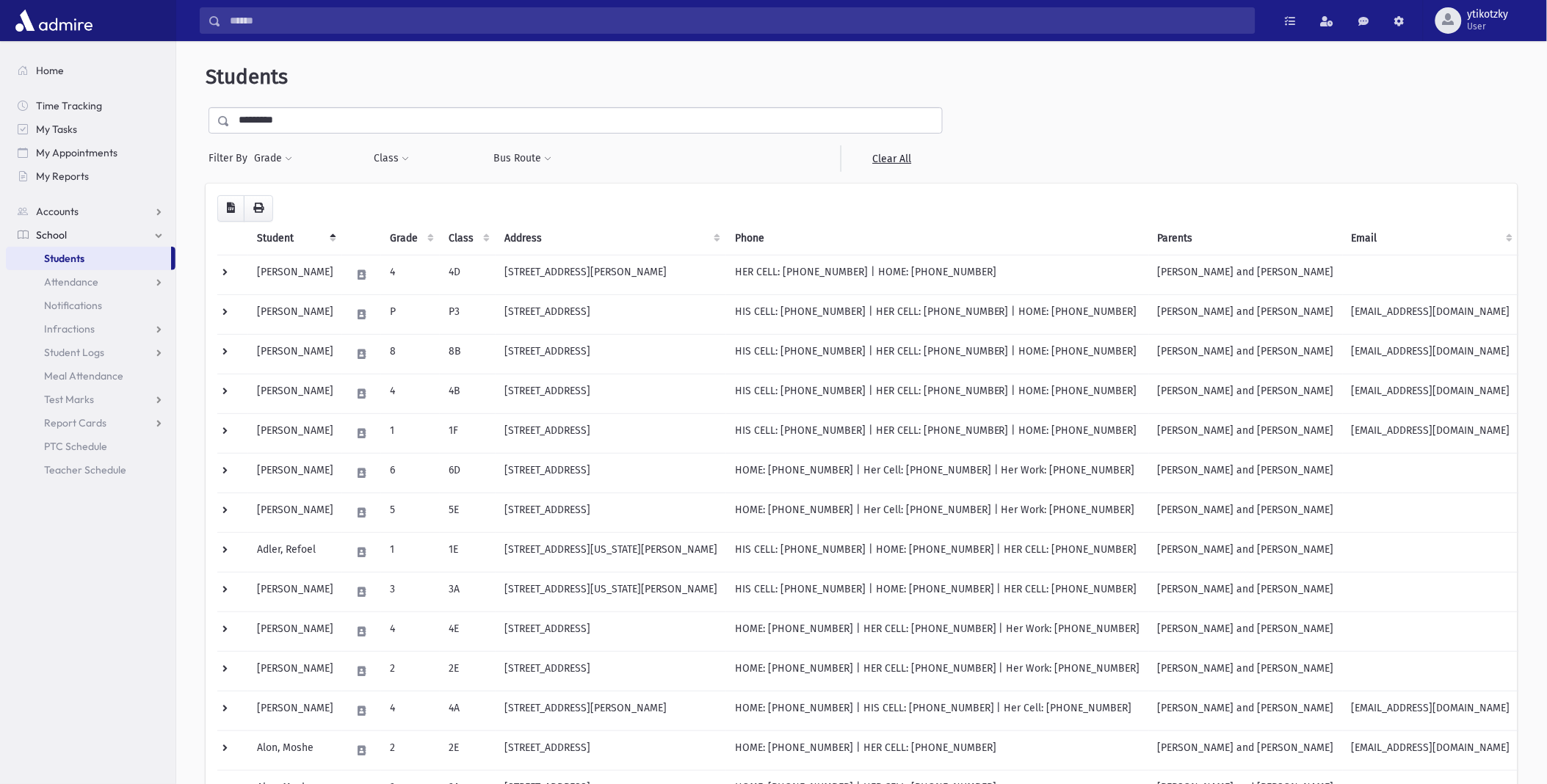
click at [219, 120] on span at bounding box center [224, 121] width 12 height 10
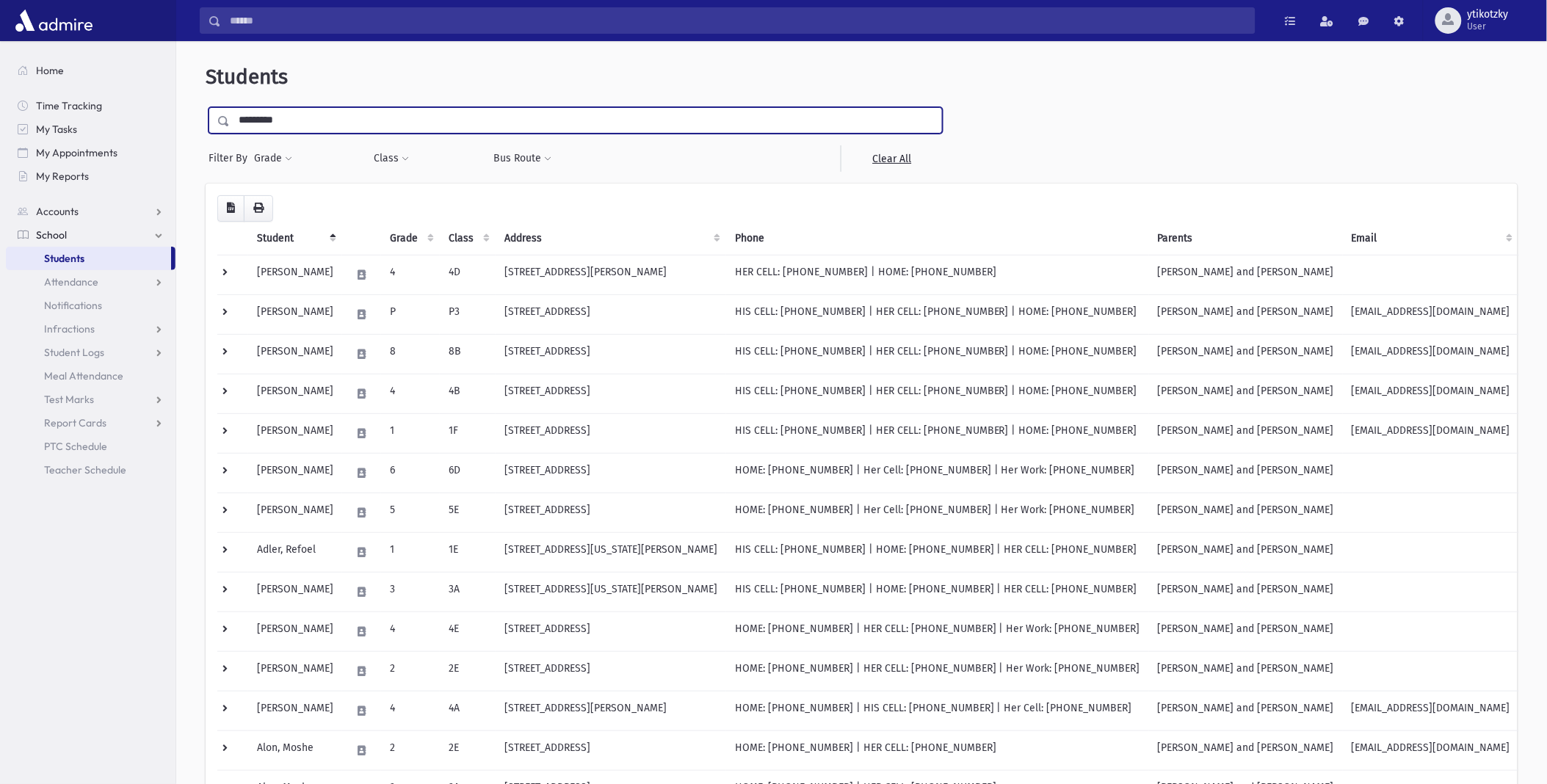
click at [652, 122] on input "*********" at bounding box center [585, 120] width 712 height 26
click at [226, 120] on span at bounding box center [224, 121] width 12 height 10
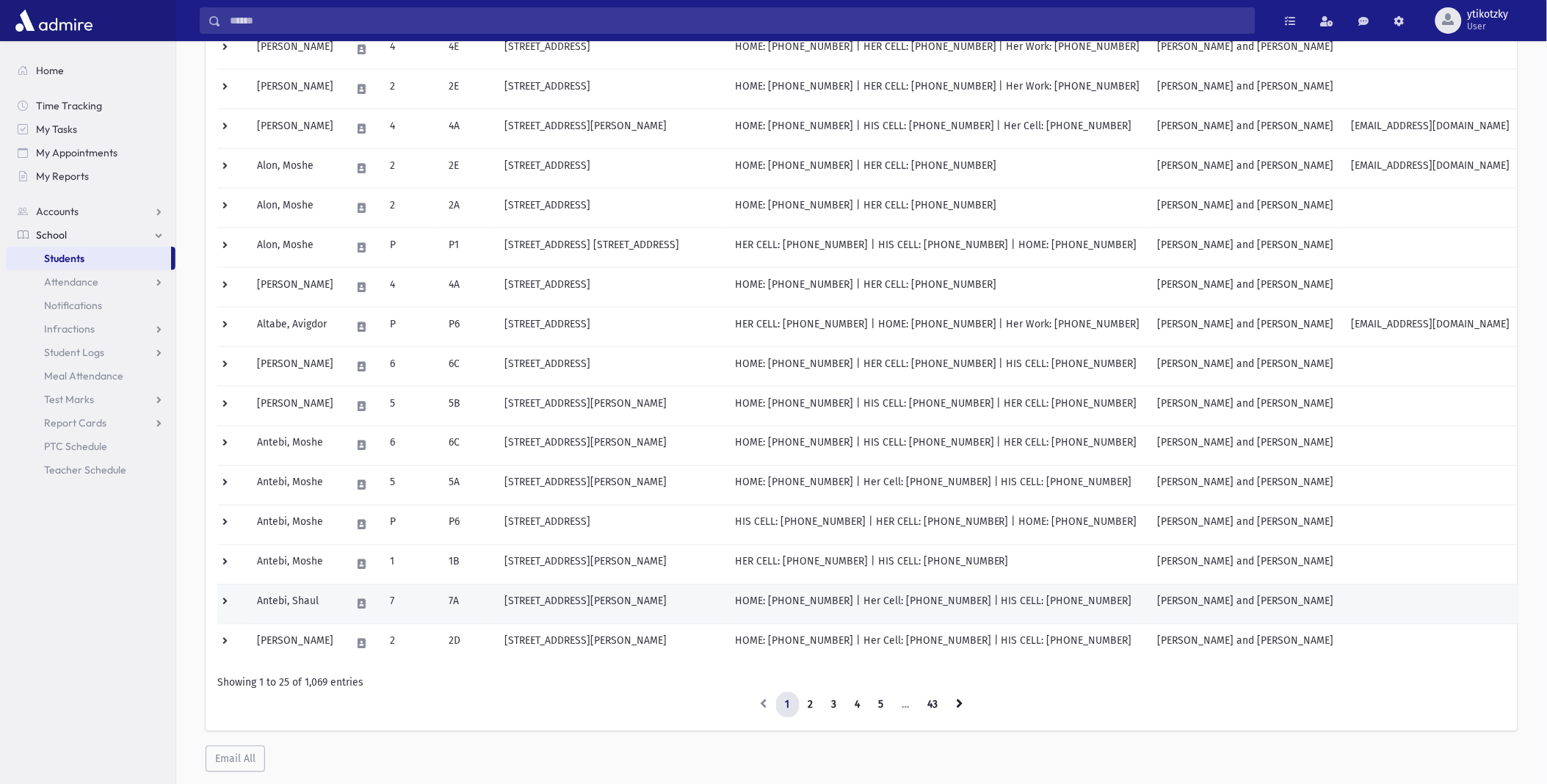
scroll to position [621, 0]
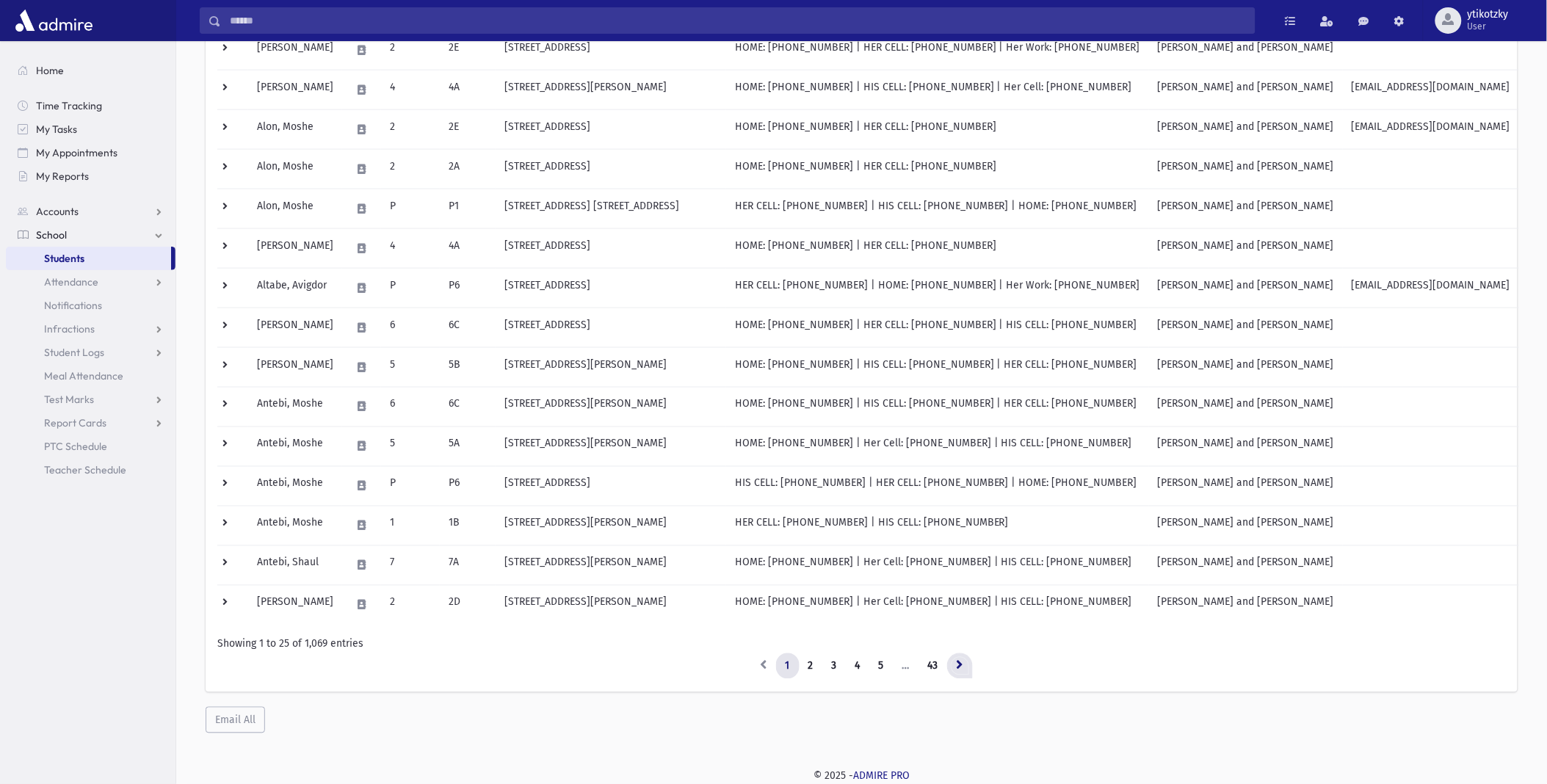
click at [964, 667] on icon at bounding box center [960, 665] width 7 height 10
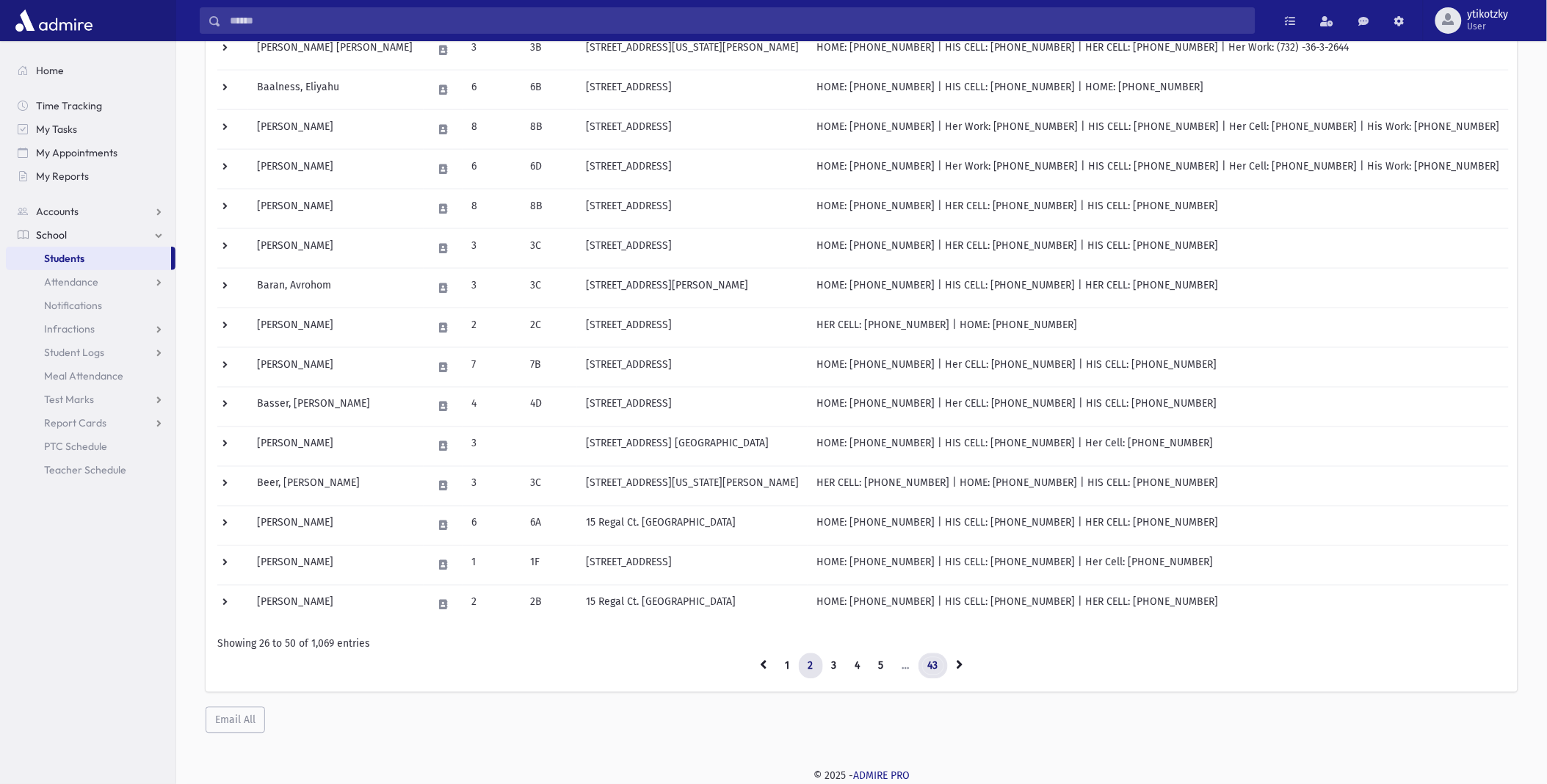
click at [927, 664] on link "43" at bounding box center [933, 667] width 30 height 26
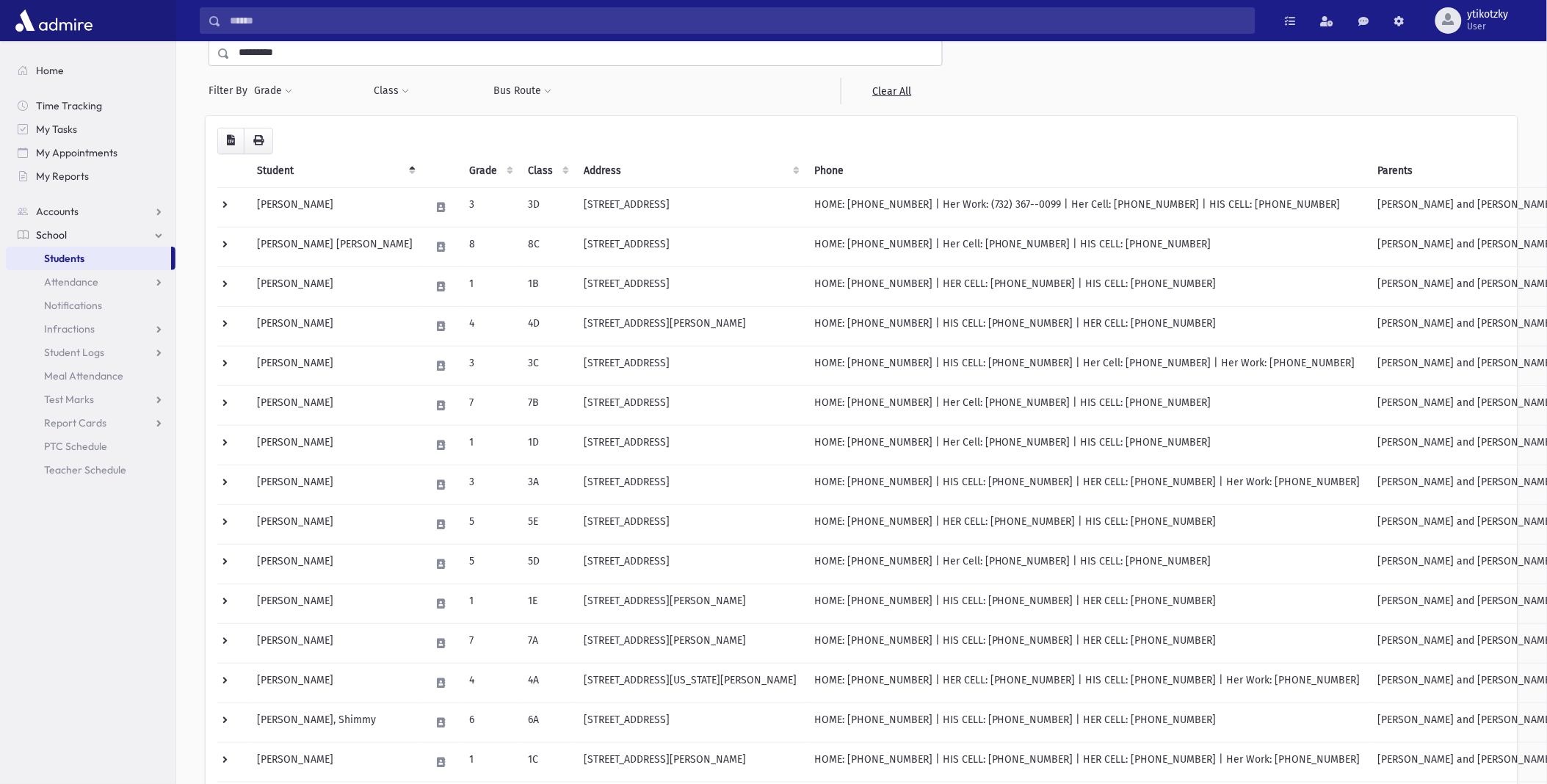
scroll to position [384, 0]
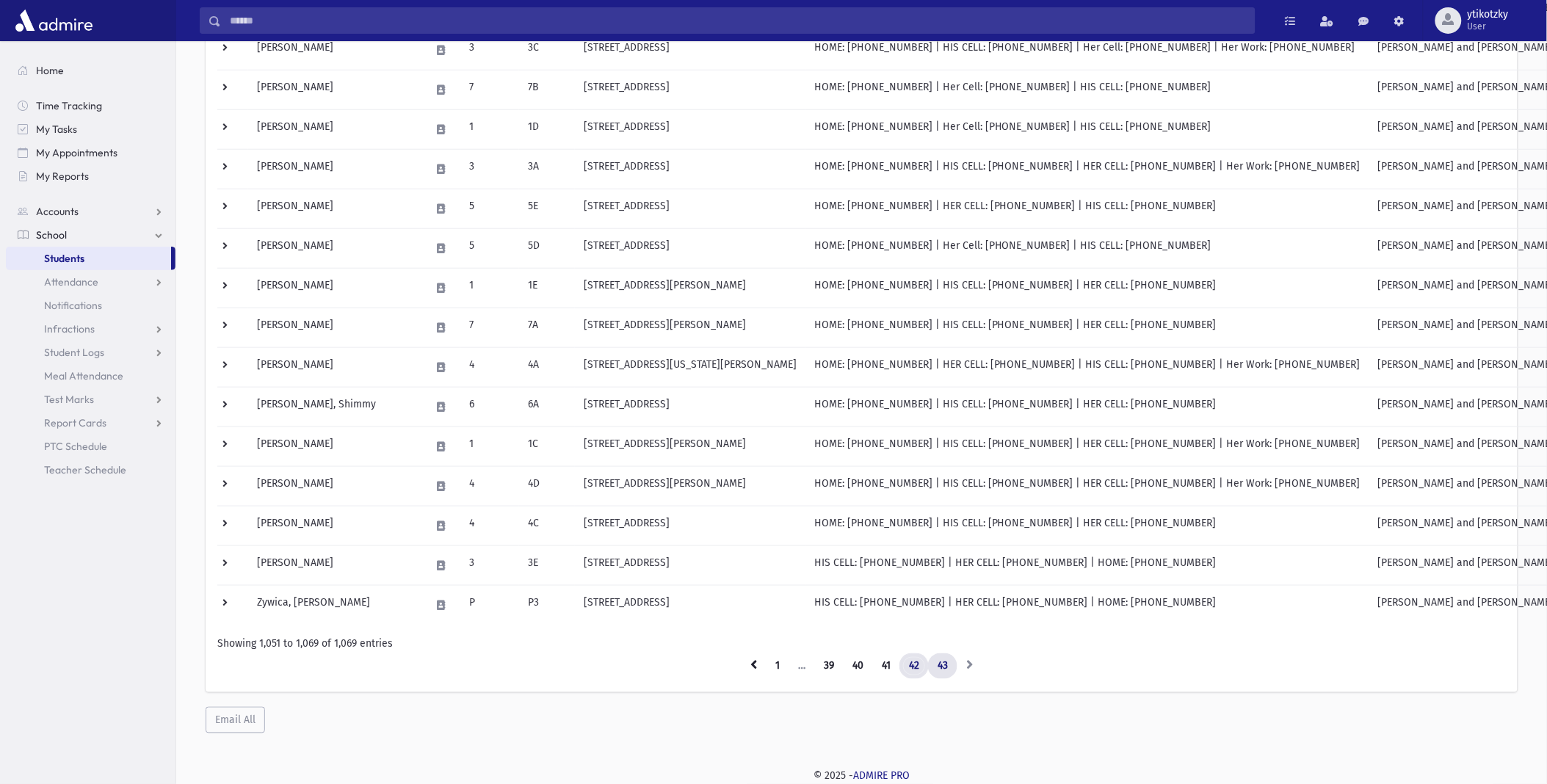
click at [909, 661] on link "42" at bounding box center [914, 667] width 30 height 26
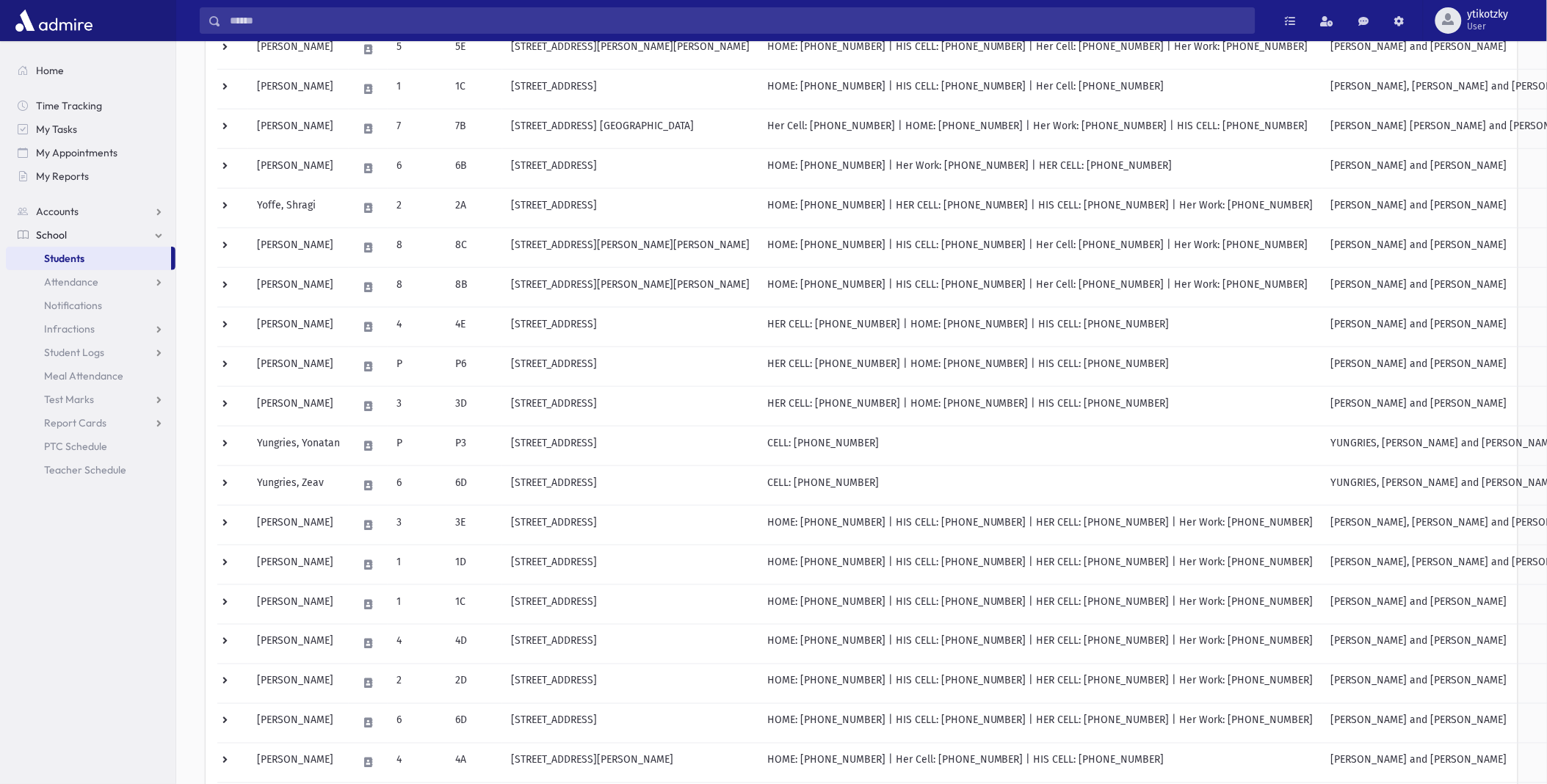
scroll to position [621, 0]
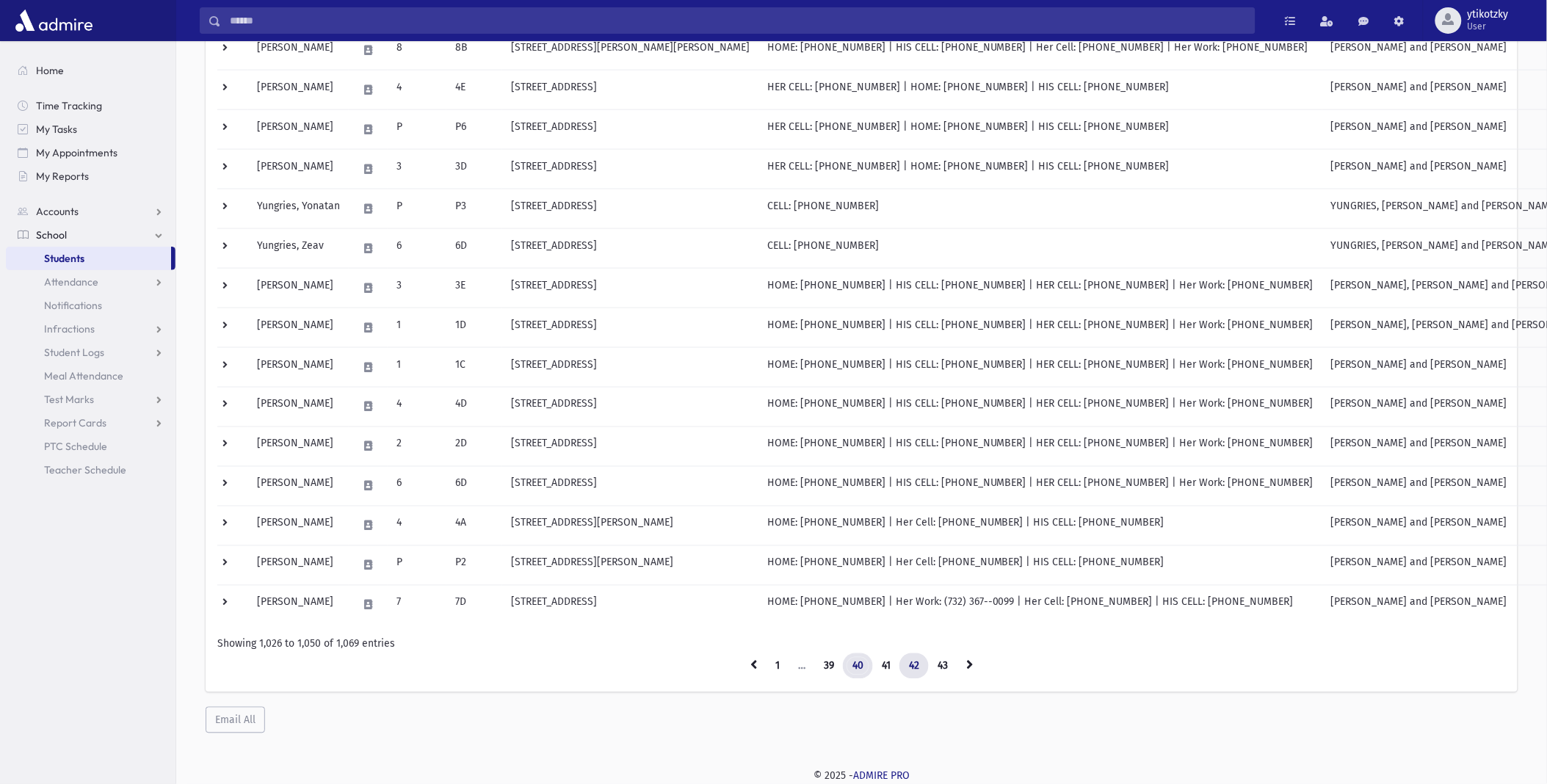
click at [864, 665] on link "40" at bounding box center [857, 667] width 30 height 26
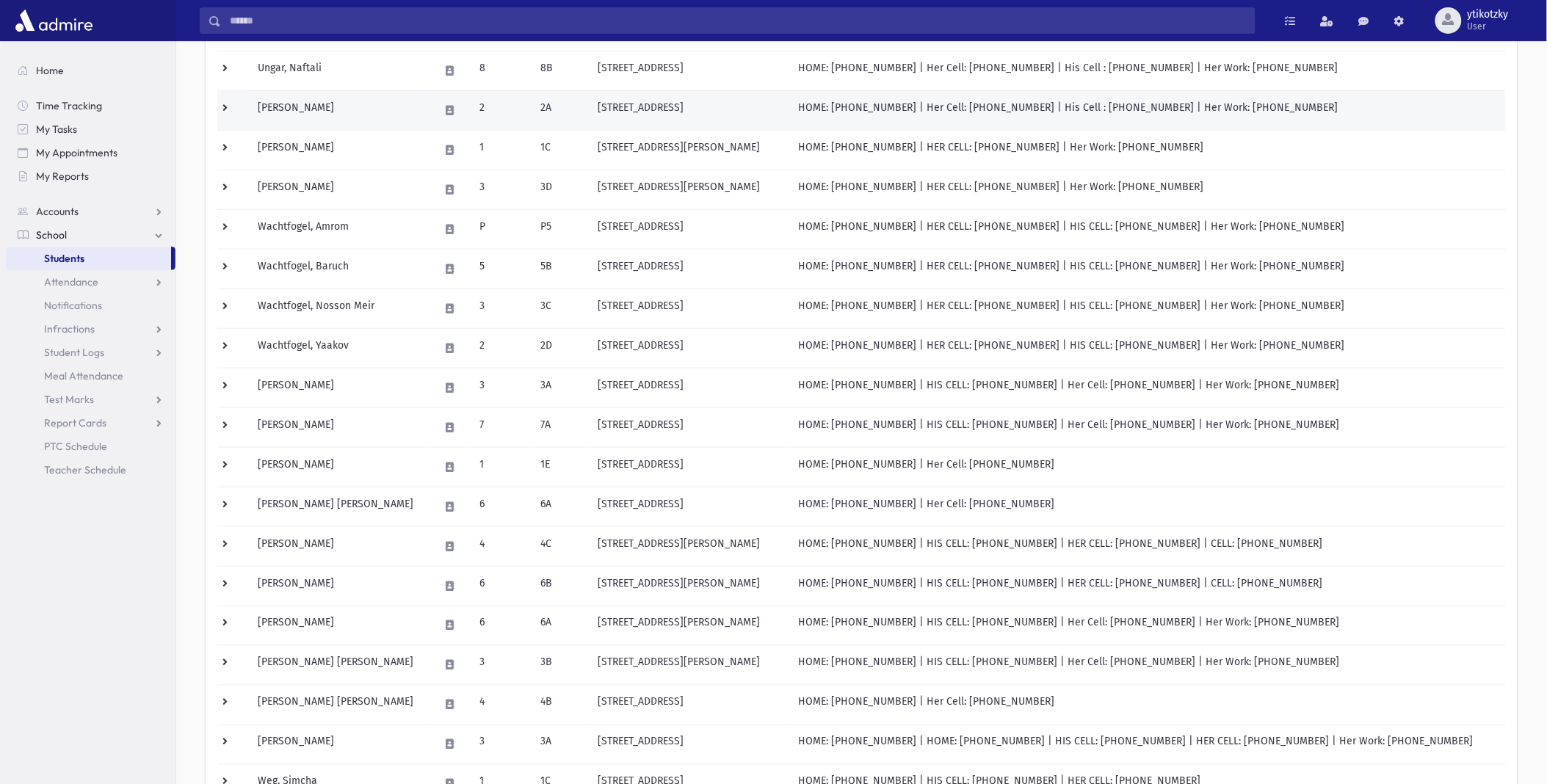
scroll to position [377, 0]
